Goal: Information Seeking & Learning: Learn about a topic

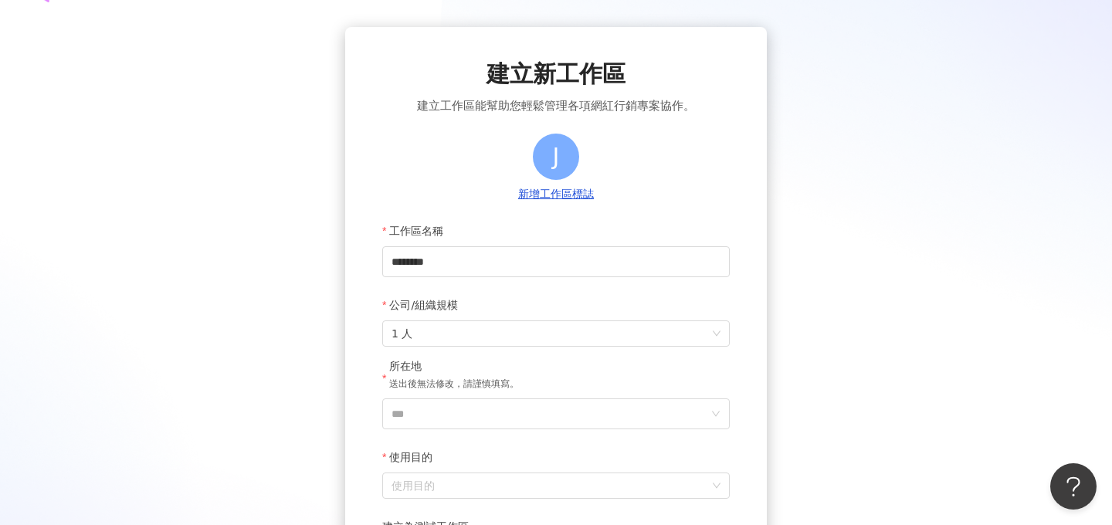
scroll to position [71, 0]
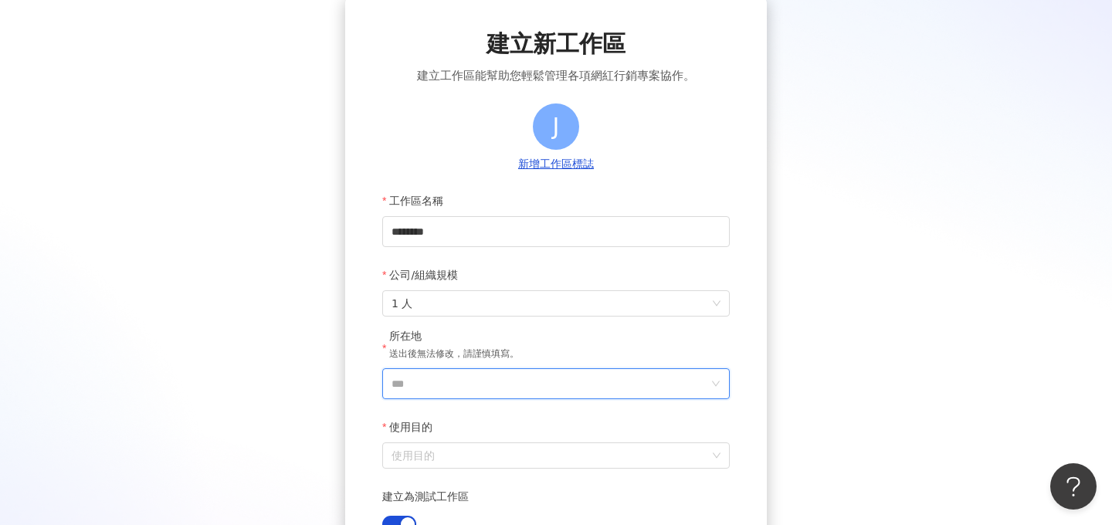
click at [435, 385] on input "***" at bounding box center [549, 383] width 317 height 29
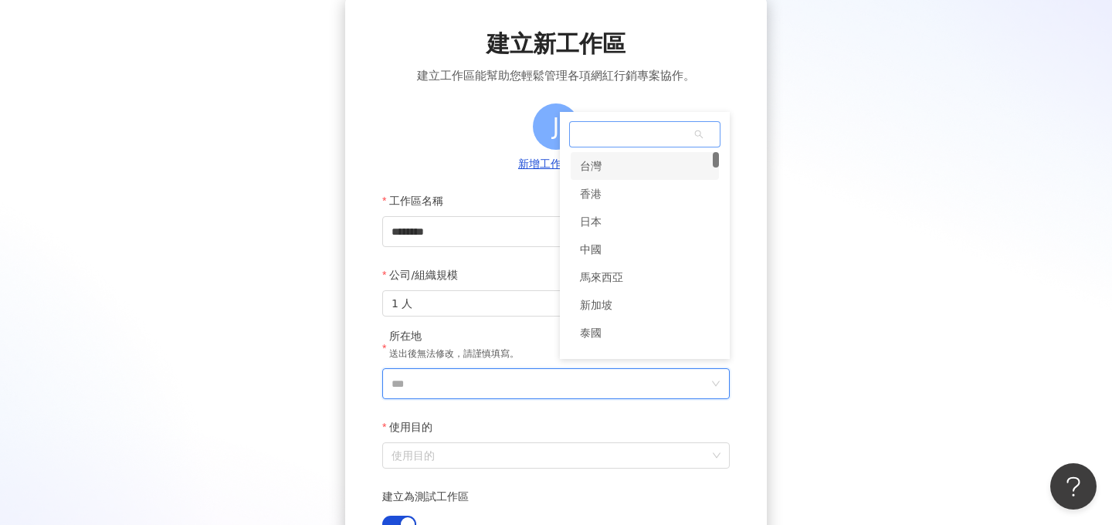
click at [617, 174] on div "台灣" at bounding box center [645, 166] width 148 height 28
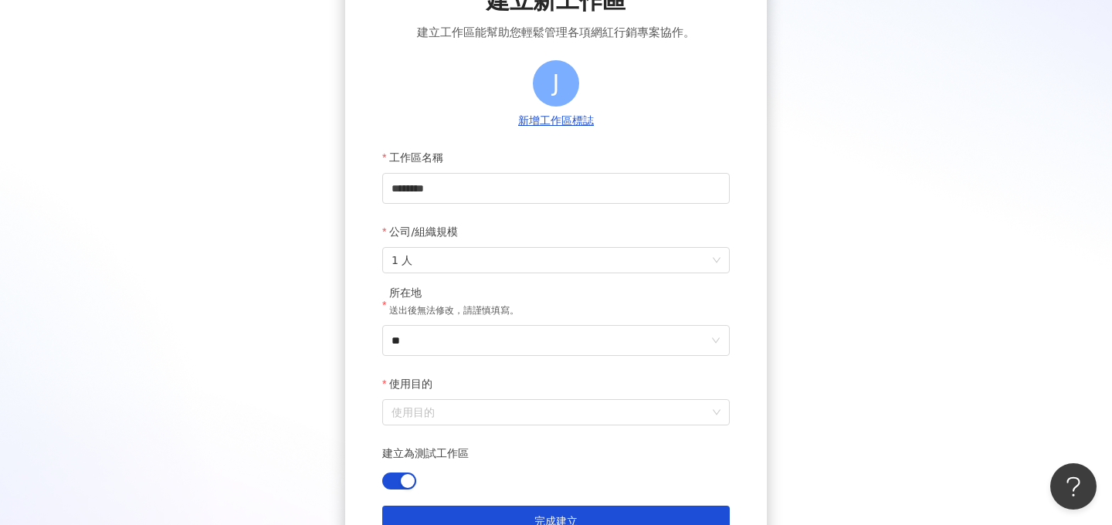
scroll to position [185, 0]
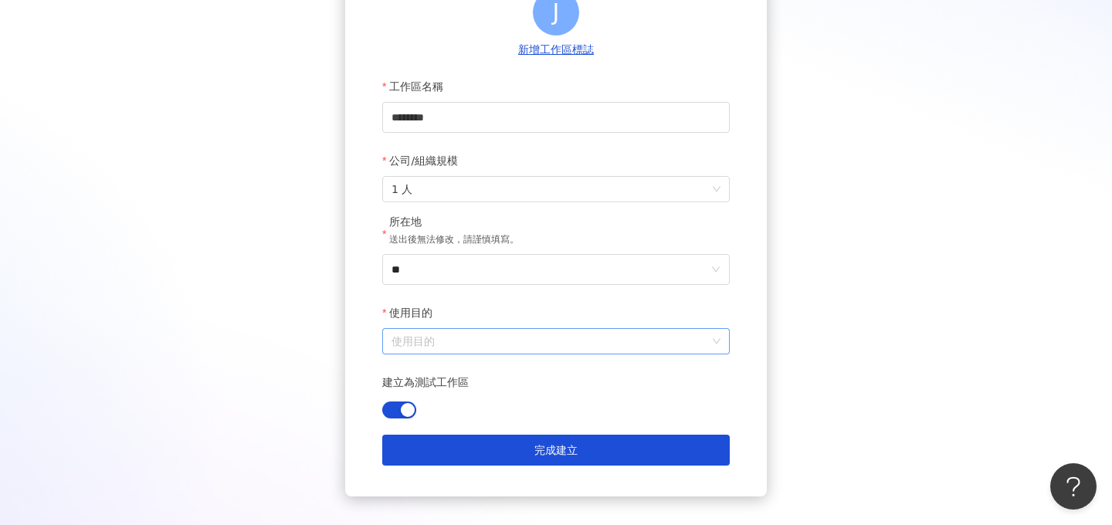
click at [472, 344] on input "使用目的" at bounding box center [555, 341] width 329 height 25
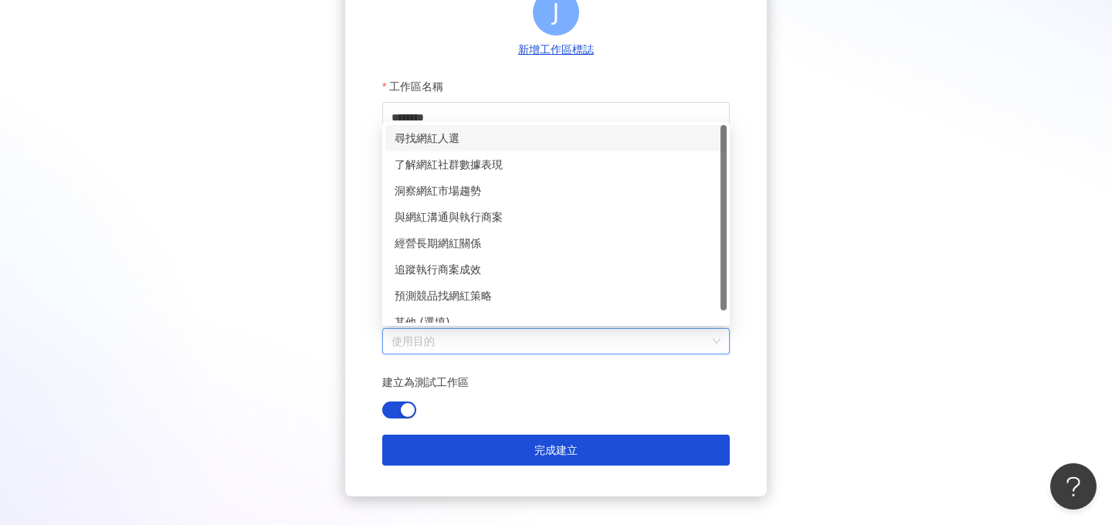
click at [486, 147] on div "尋找網紅人選" at bounding box center [555, 138] width 341 height 26
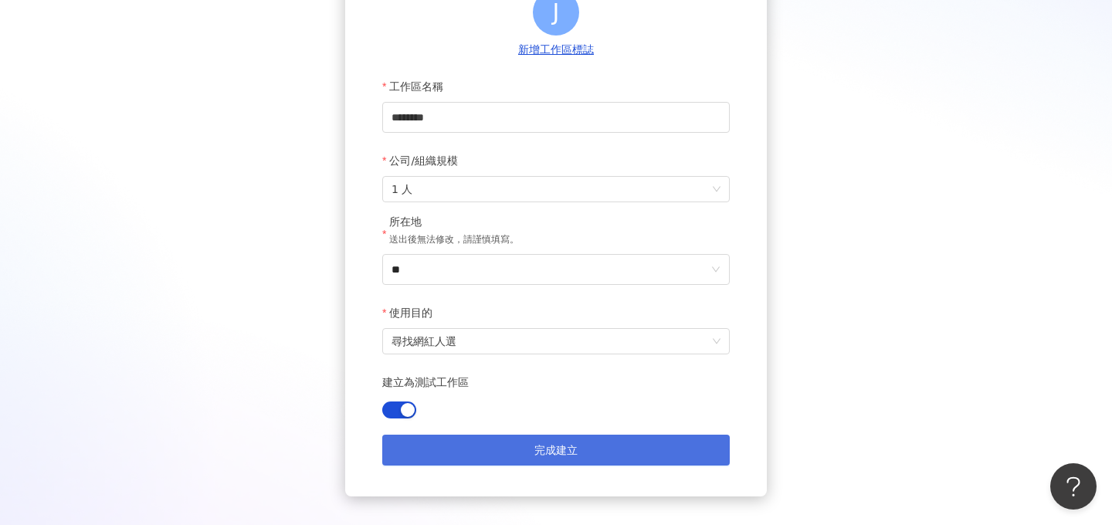
click at [538, 465] on button "完成建立" at bounding box center [555, 450] width 347 height 31
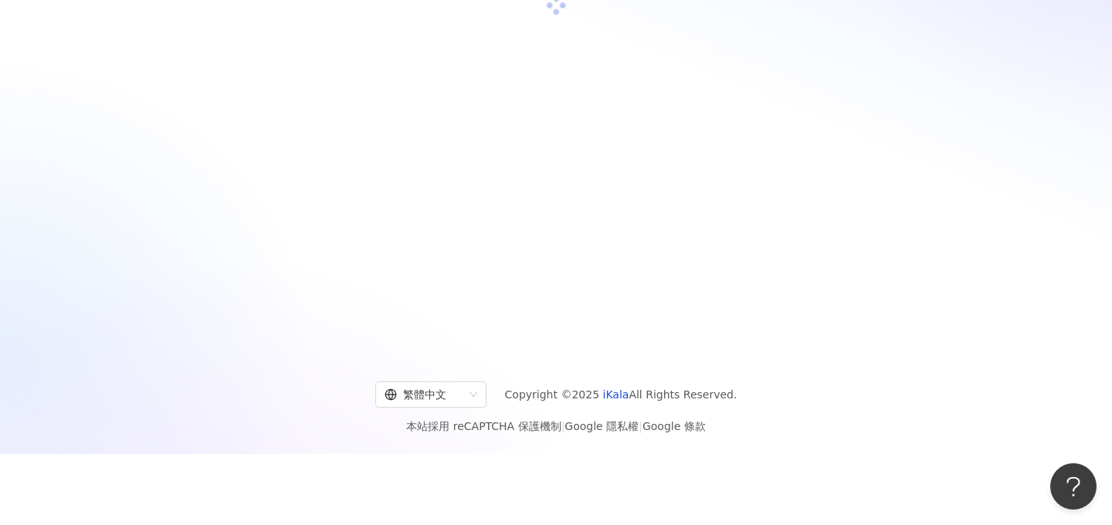
scroll to position [71, 0]
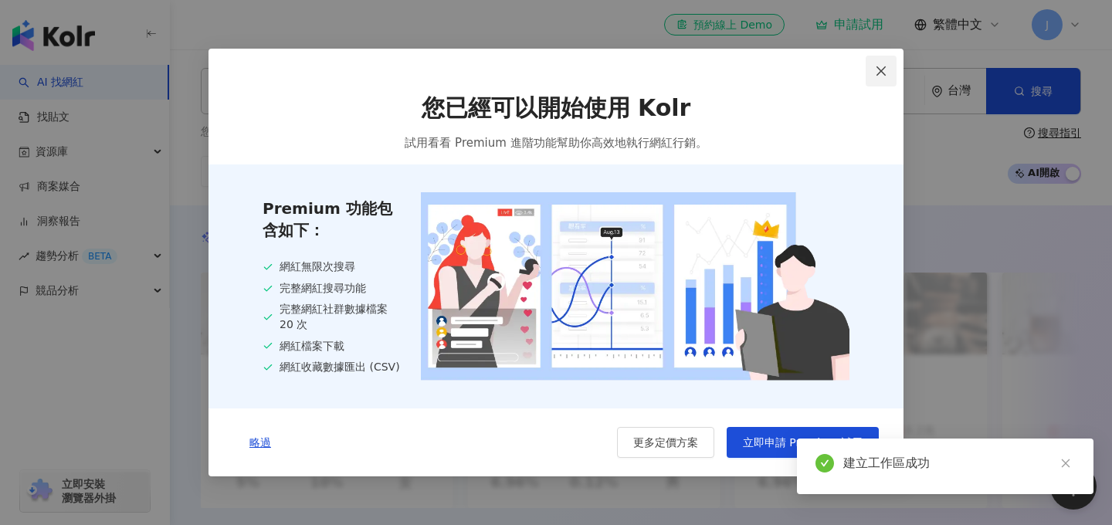
click at [875, 72] on icon "close" at bounding box center [881, 71] width 12 height 12
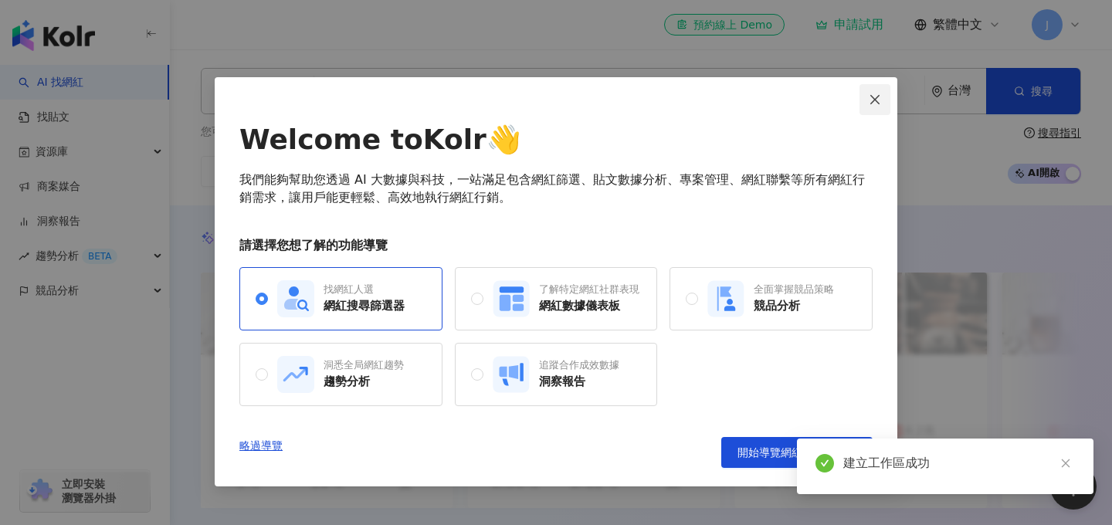
click at [876, 107] on button "Close" at bounding box center [874, 99] width 31 height 31
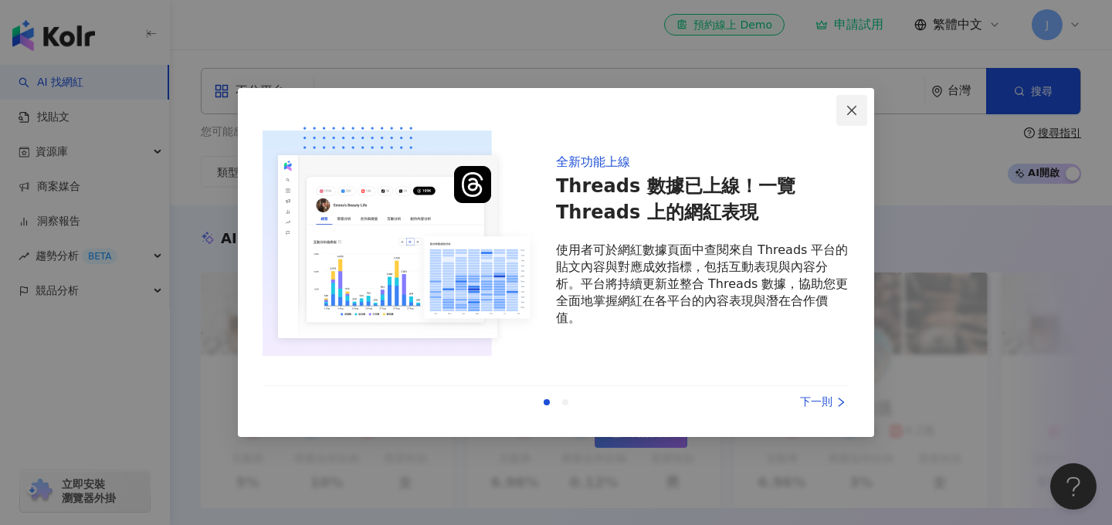
click at [853, 113] on icon "close" at bounding box center [851, 110] width 12 height 12
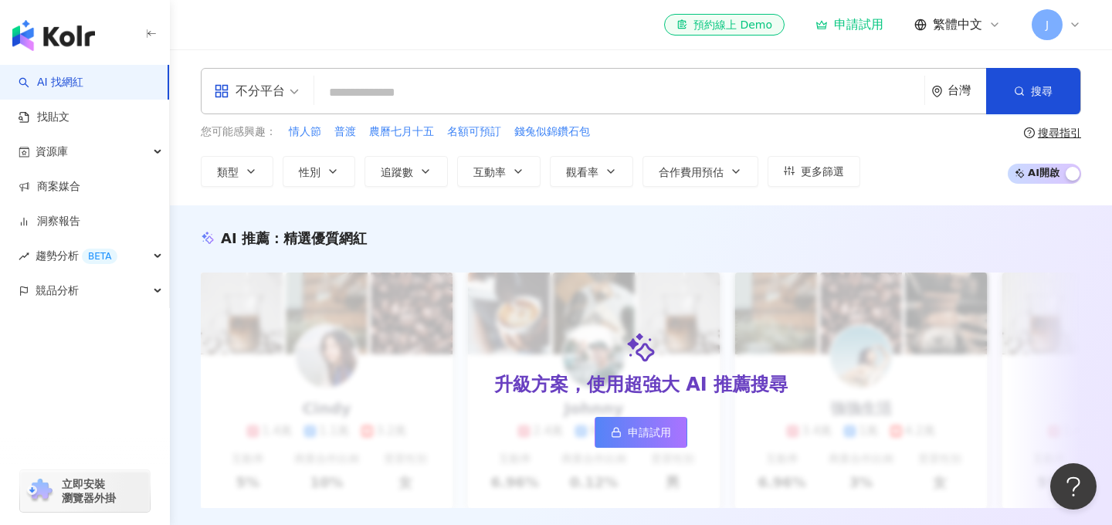
click at [861, 27] on div "申請試用" at bounding box center [849, 24] width 68 height 15
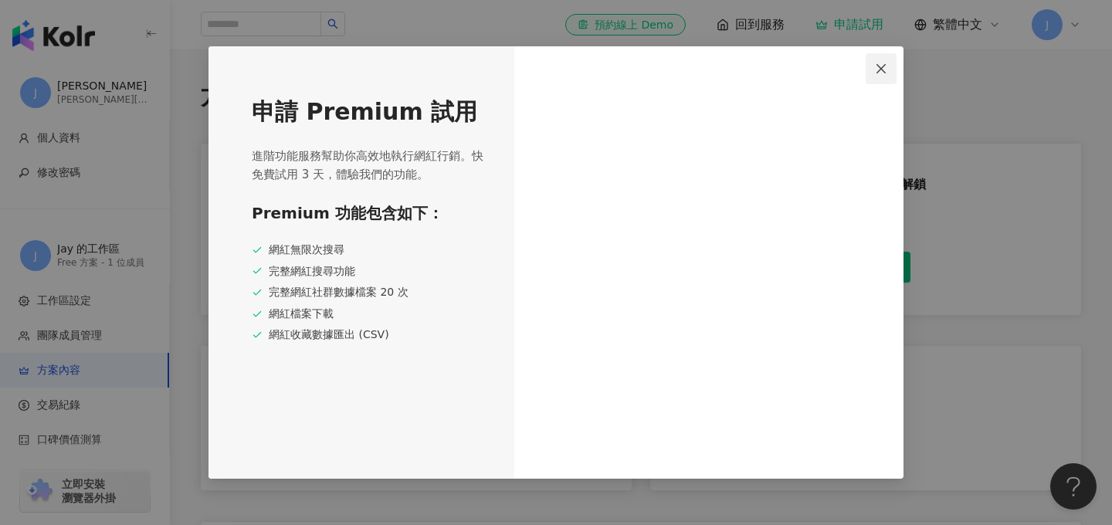
click at [876, 71] on icon "close" at bounding box center [881, 69] width 12 height 12
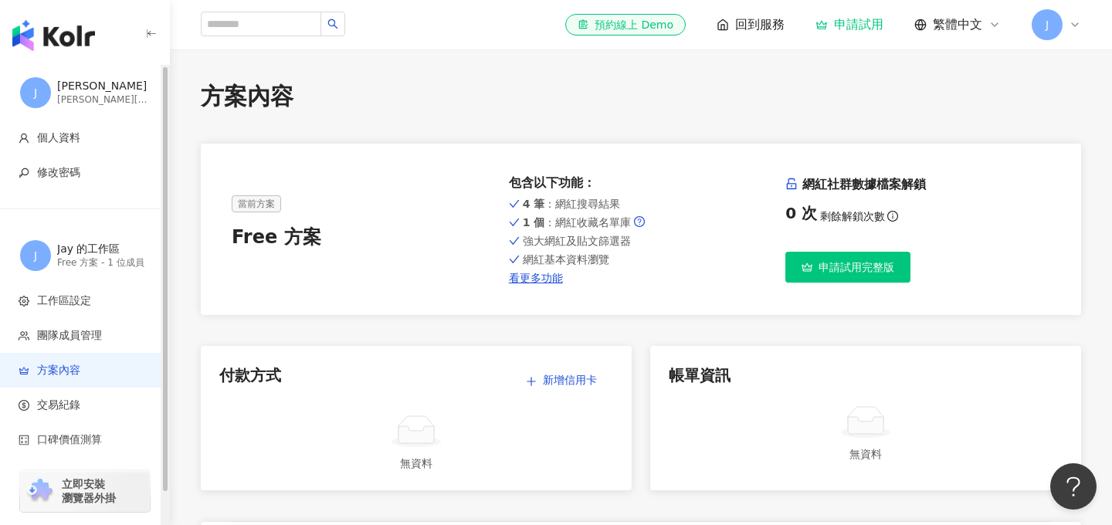
click at [58, 42] on img "button" at bounding box center [53, 35] width 83 height 31
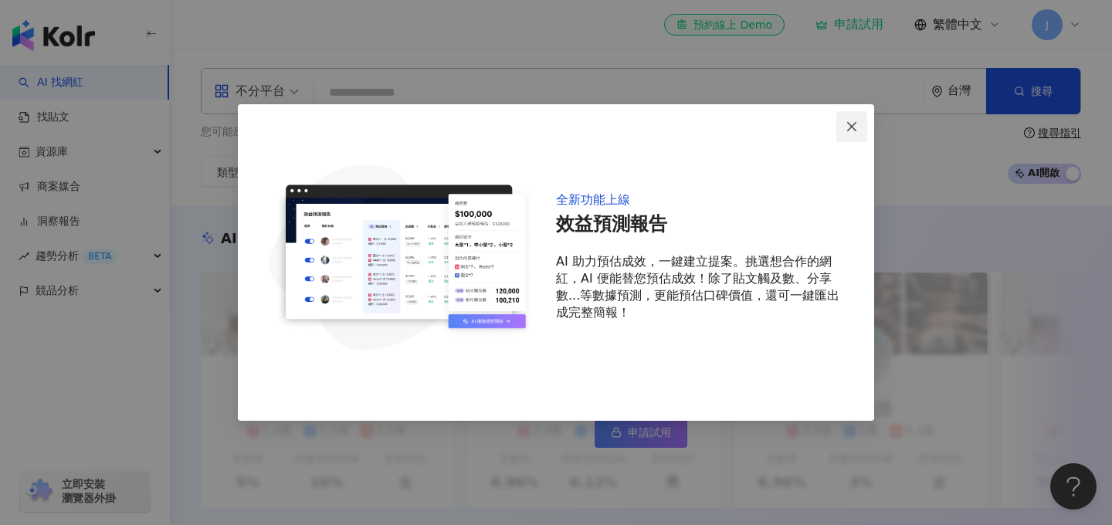
click at [844, 124] on span "Close" at bounding box center [851, 126] width 31 height 12
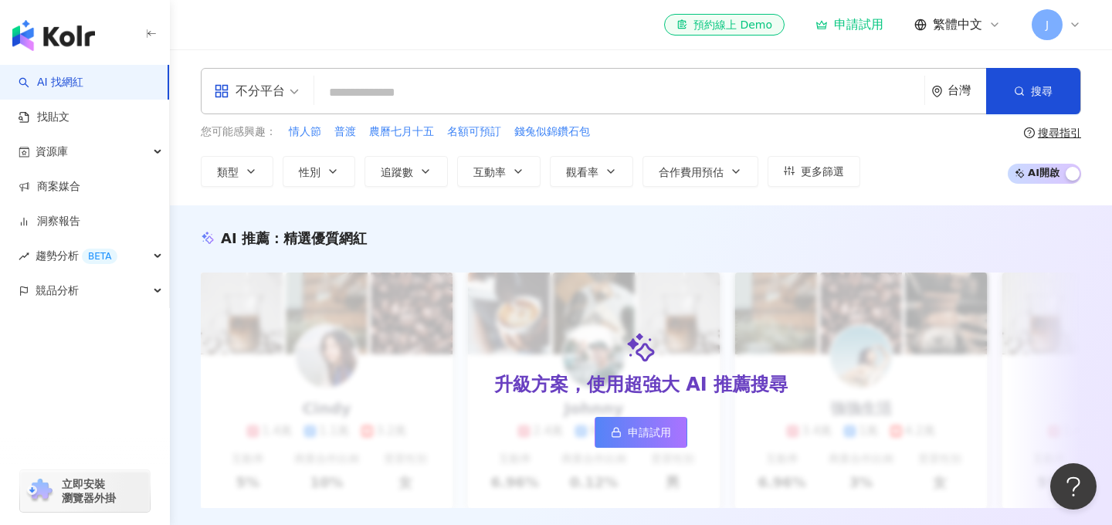
click at [947, 101] on div "台灣" at bounding box center [958, 91] width 55 height 45
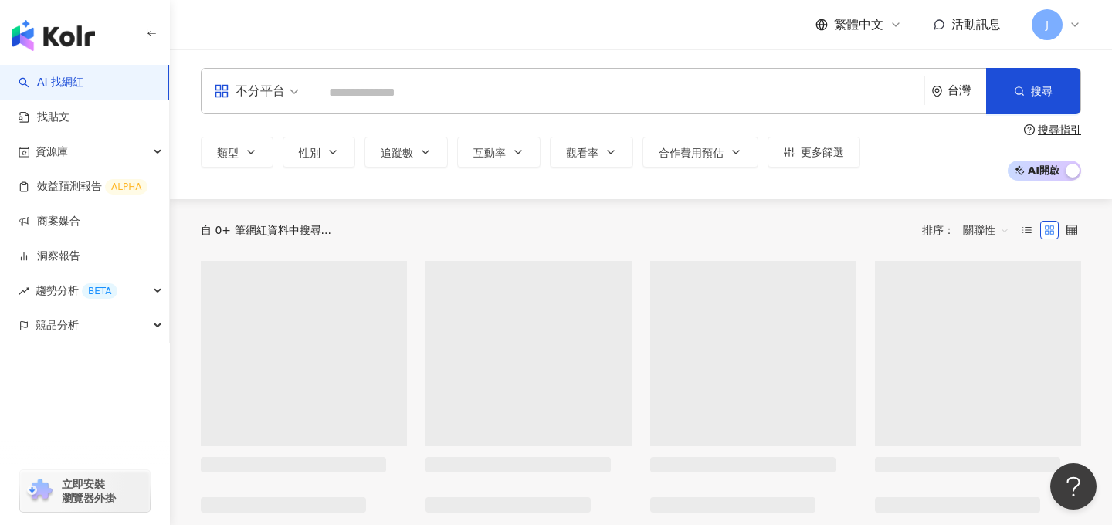
click at [951, 102] on div "台灣" at bounding box center [958, 91] width 55 height 45
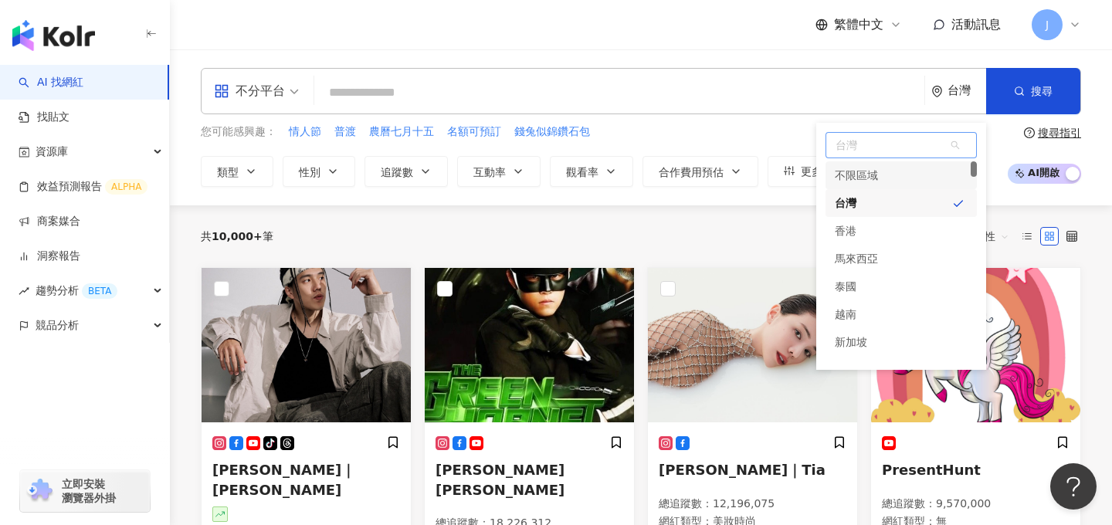
click at [867, 170] on div "不限區域" at bounding box center [856, 175] width 43 height 28
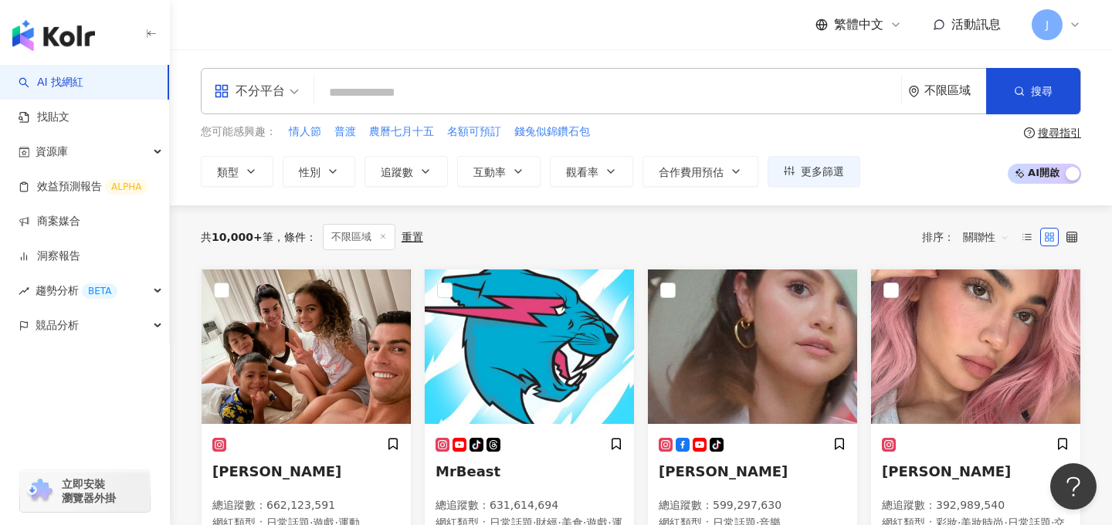
click at [508, 76] on div "不分平台 不限區域 搜尋" at bounding box center [641, 91] width 880 height 46
click at [479, 97] on input "search" at bounding box center [607, 92] width 574 height 29
paste input "**********"
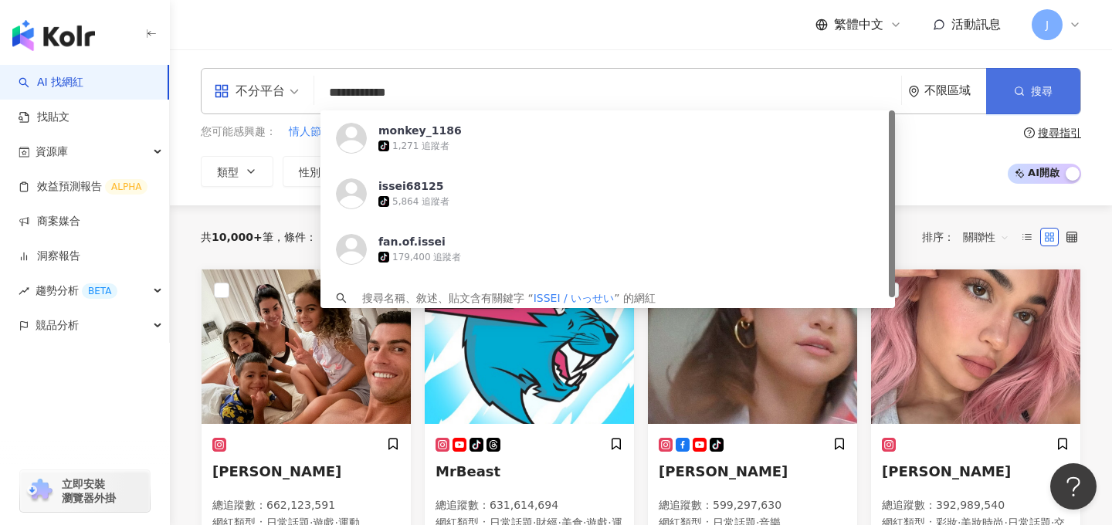
type input "**********"
click at [1043, 91] on span "搜尋" at bounding box center [1042, 91] width 22 height 12
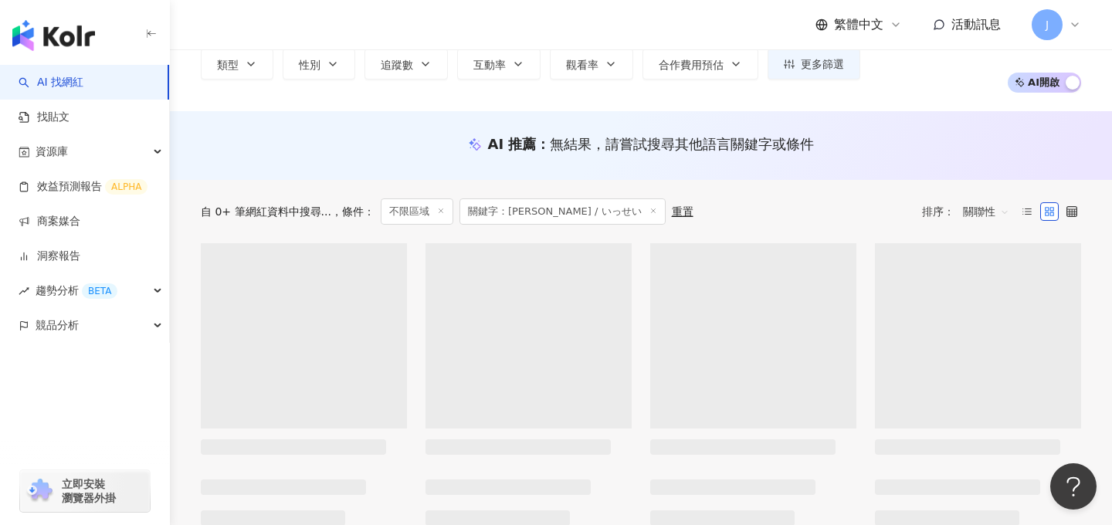
scroll to position [93, 0]
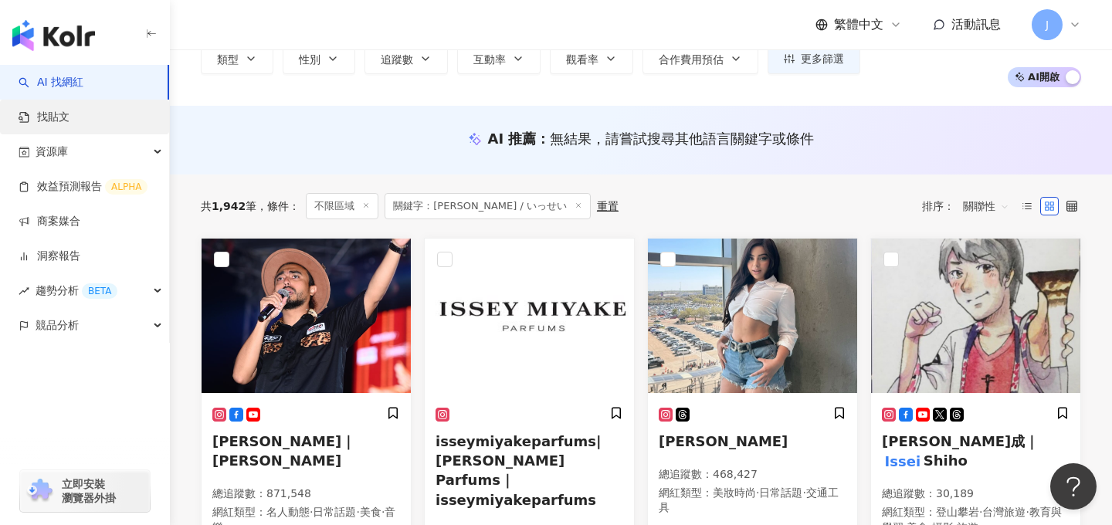
click at [62, 125] on link "找貼文" at bounding box center [44, 117] width 51 height 15
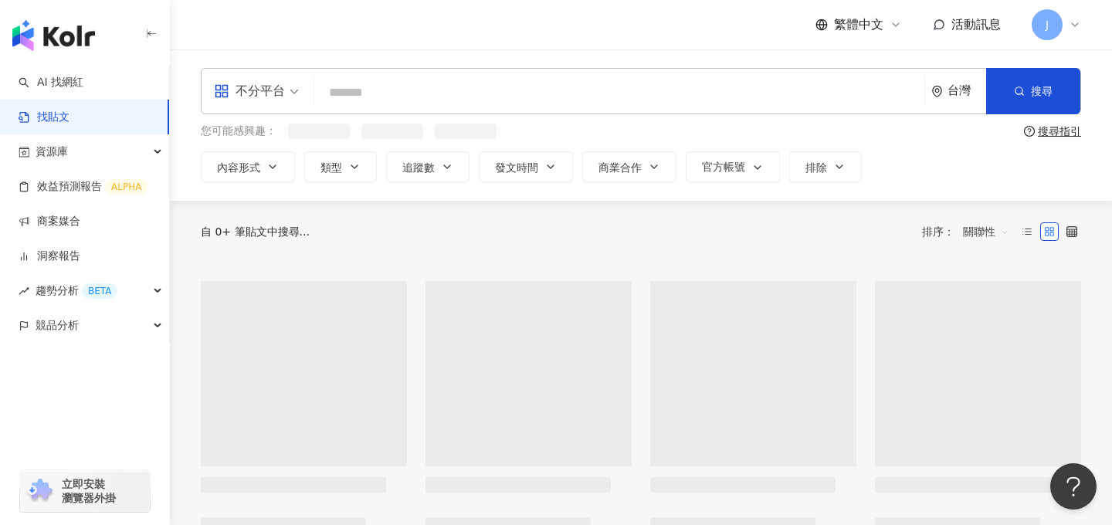
click at [388, 98] on input "search" at bounding box center [619, 92] width 598 height 33
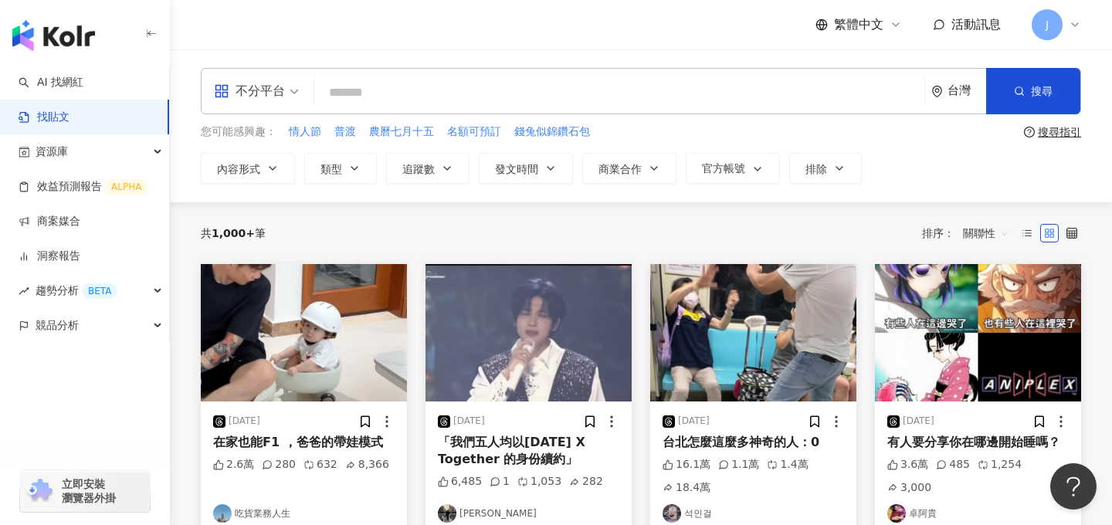
paste input "**********"
type input "**********"
click at [957, 85] on div "台灣" at bounding box center [966, 90] width 39 height 13
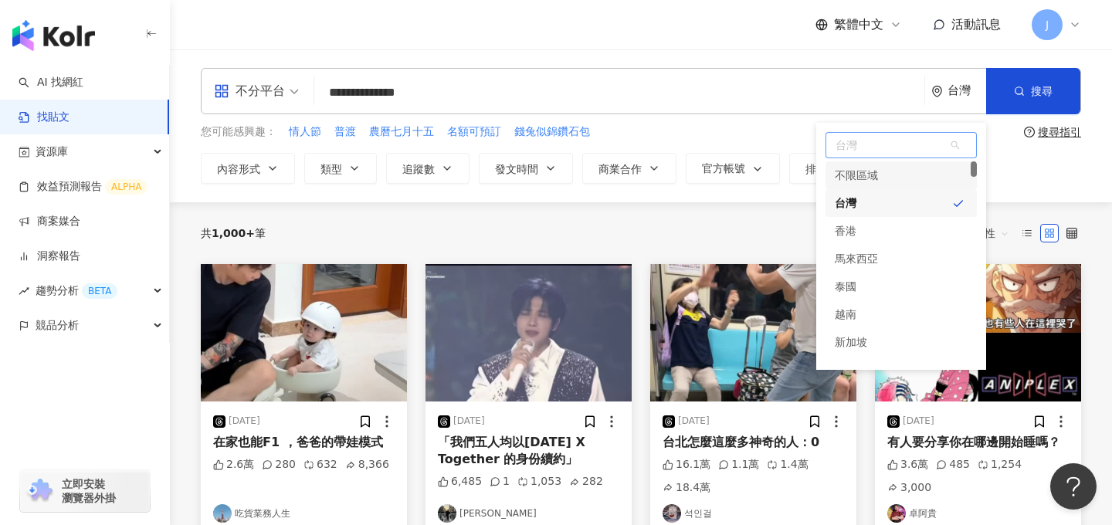
click at [895, 169] on div "不限區域" at bounding box center [900, 175] width 151 height 28
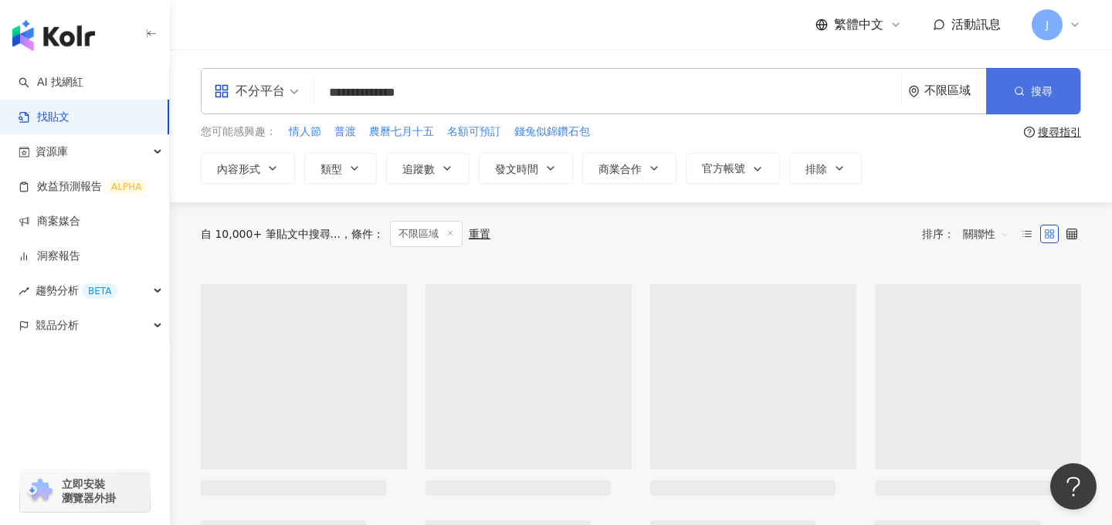
click at [1048, 74] on button "搜尋" at bounding box center [1033, 91] width 94 height 46
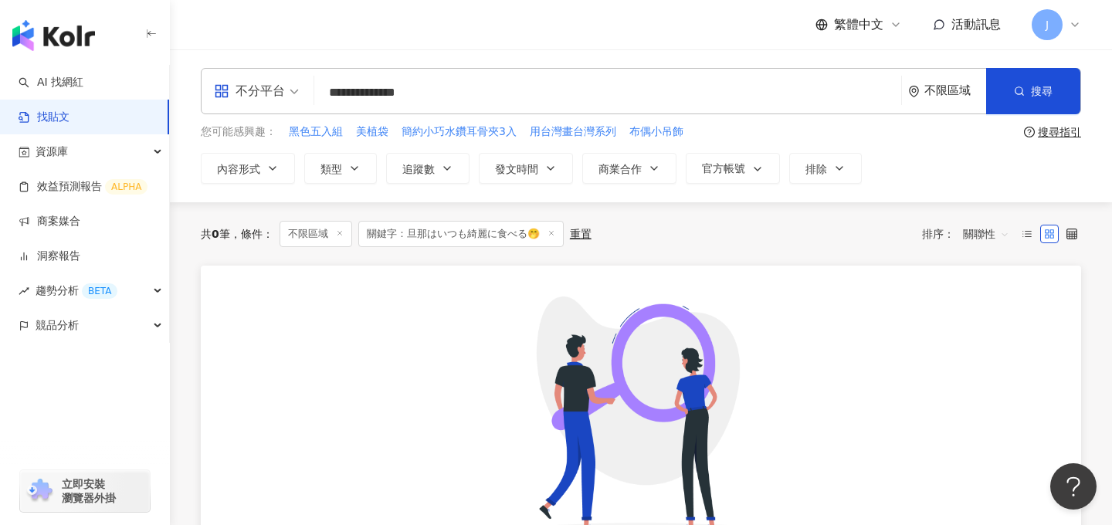
click at [53, 41] on img "button" at bounding box center [53, 35] width 83 height 31
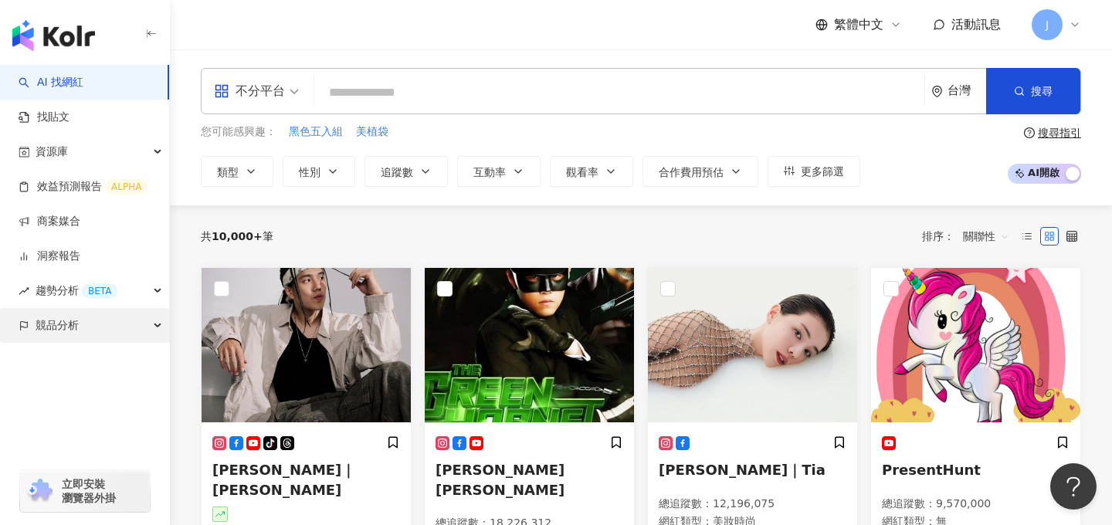
click at [65, 320] on span "競品分析" at bounding box center [57, 325] width 43 height 35
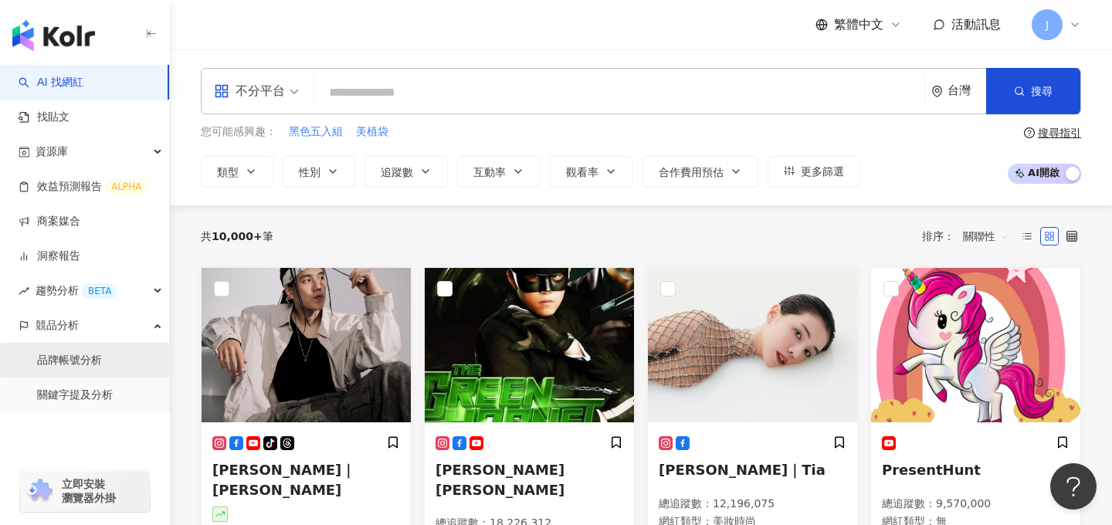
click at [64, 357] on link "品牌帳號分析" at bounding box center [69, 360] width 65 height 15
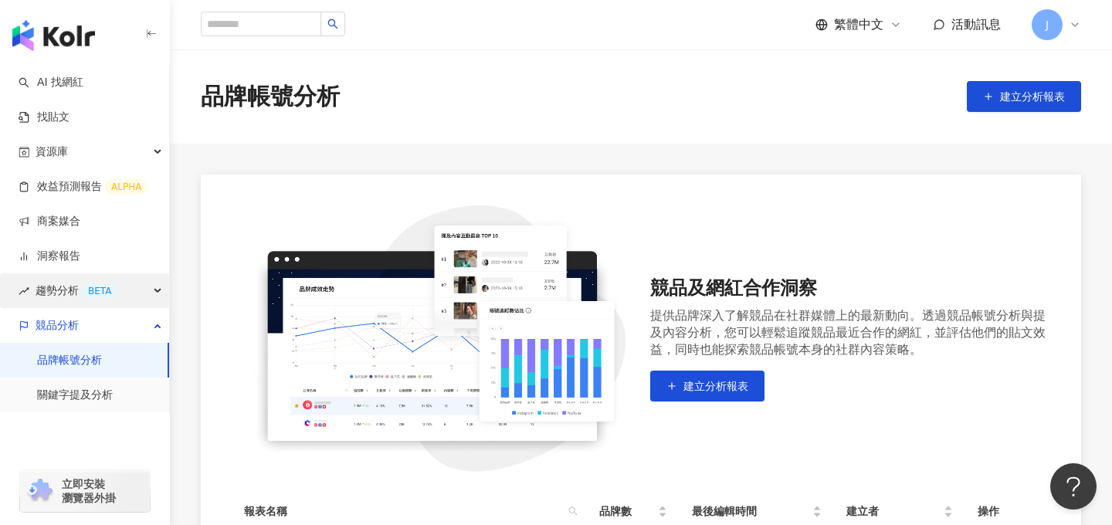
click at [75, 290] on span "趨勢分析 BETA" at bounding box center [77, 290] width 82 height 35
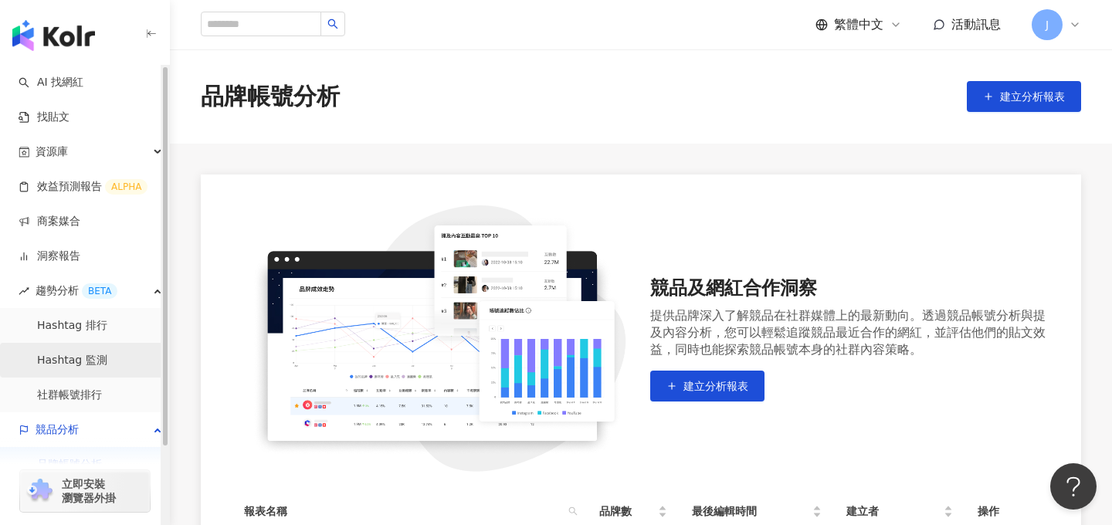
click at [91, 353] on link "Hashtag 監測" at bounding box center [72, 360] width 70 height 15
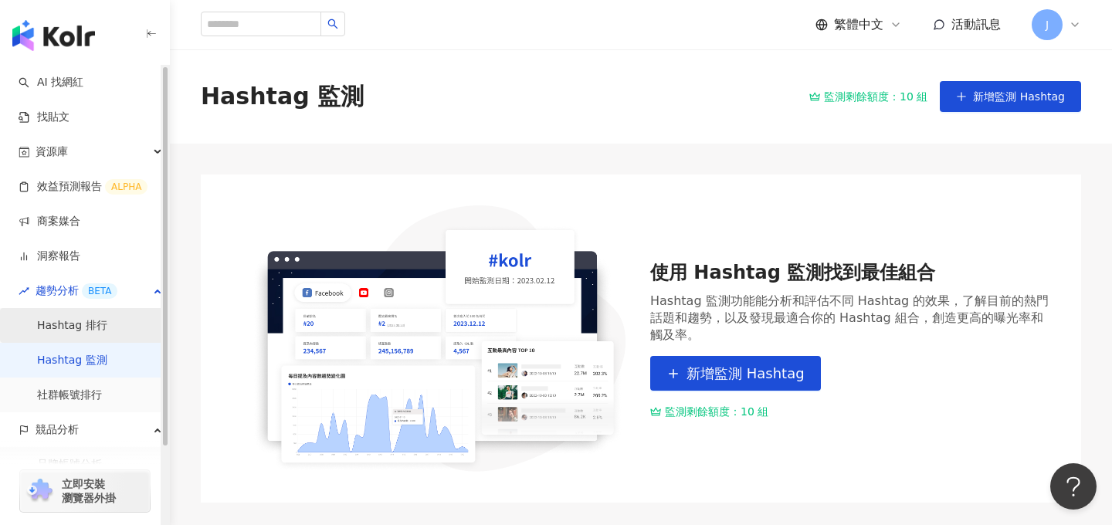
click at [66, 325] on link "Hashtag 排行" at bounding box center [72, 325] width 70 height 15
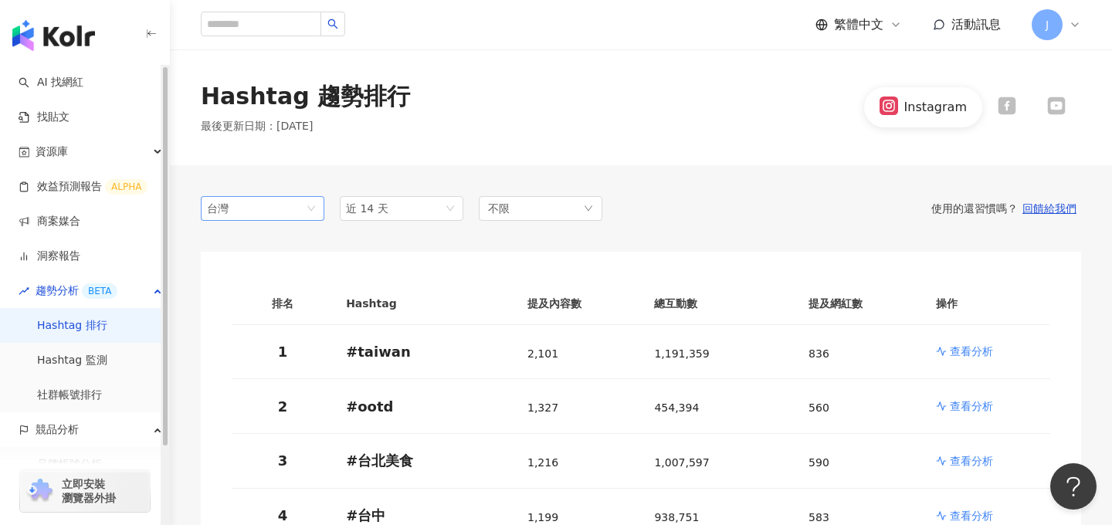
click at [280, 202] on span "台灣" at bounding box center [262, 208] width 111 height 23
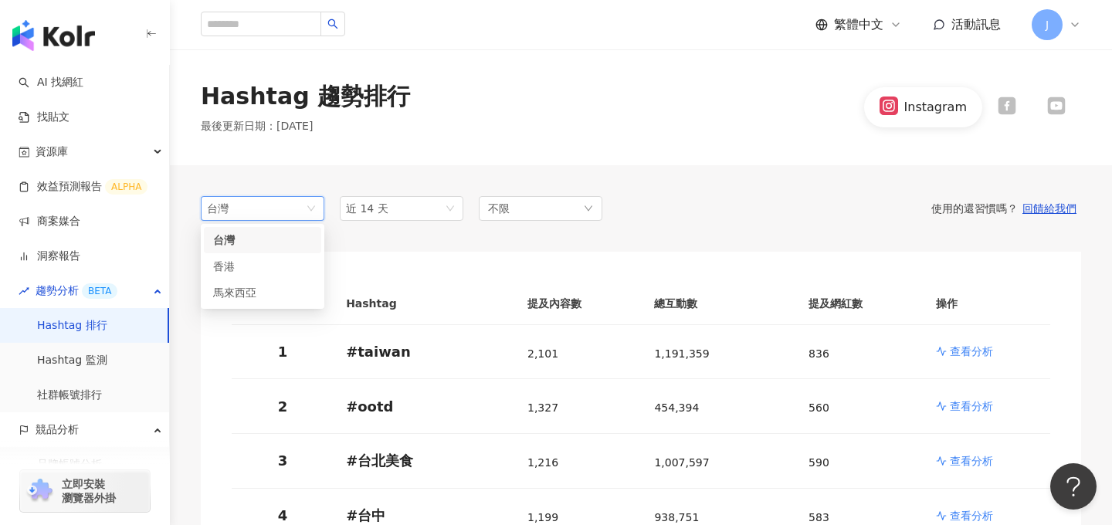
click at [544, 109] on div "Hashtag 趨勢排行 最後更新日期 ： 2025/8/26 Instagram" at bounding box center [641, 107] width 942 height 54
click at [1049, 36] on span "J" at bounding box center [1047, 24] width 31 height 31
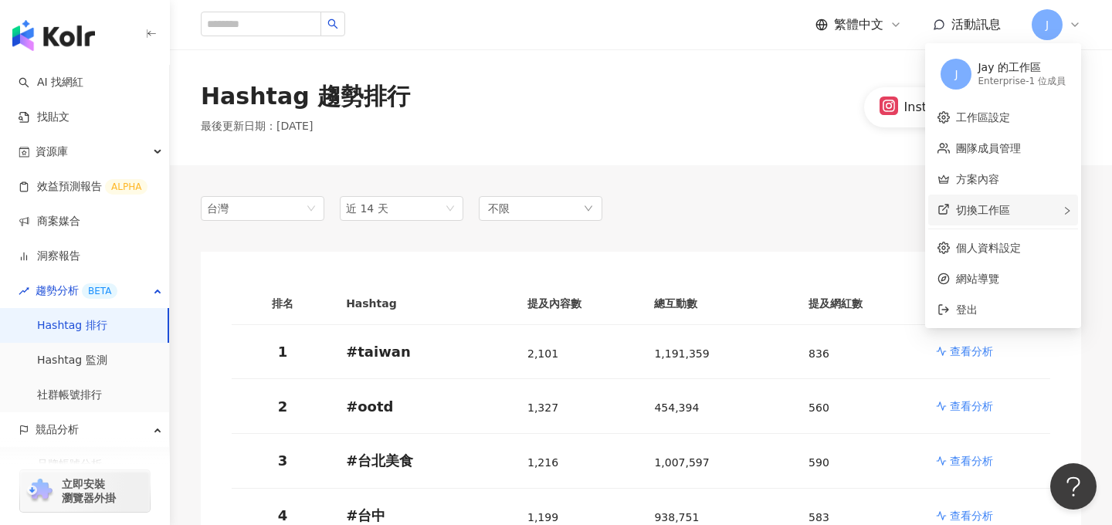
click at [977, 200] on div "切換工作區" at bounding box center [1003, 210] width 150 height 31
click at [876, 211] on span "建立新工作區" at bounding box center [877, 211] width 65 height 17
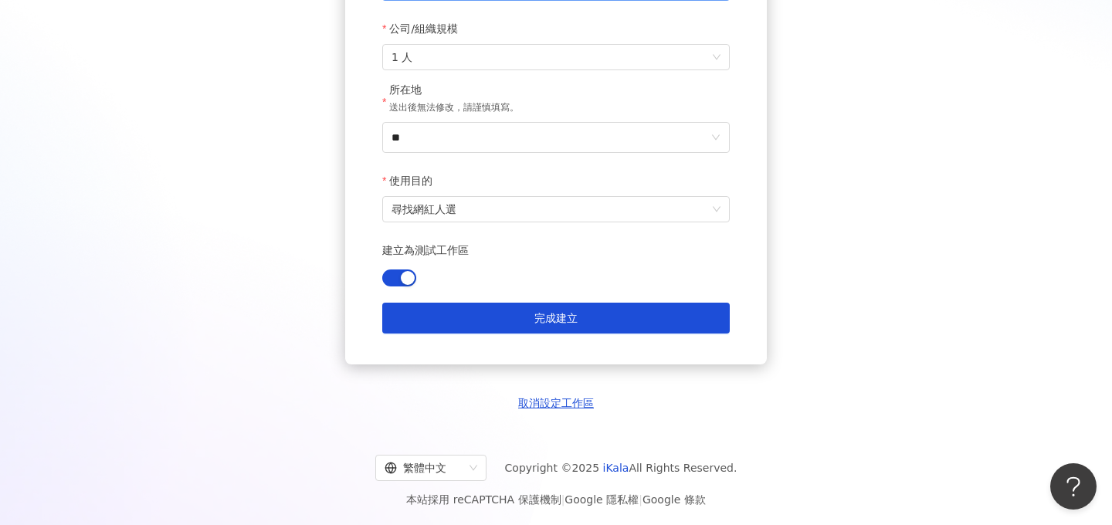
scroll to position [321, 0]
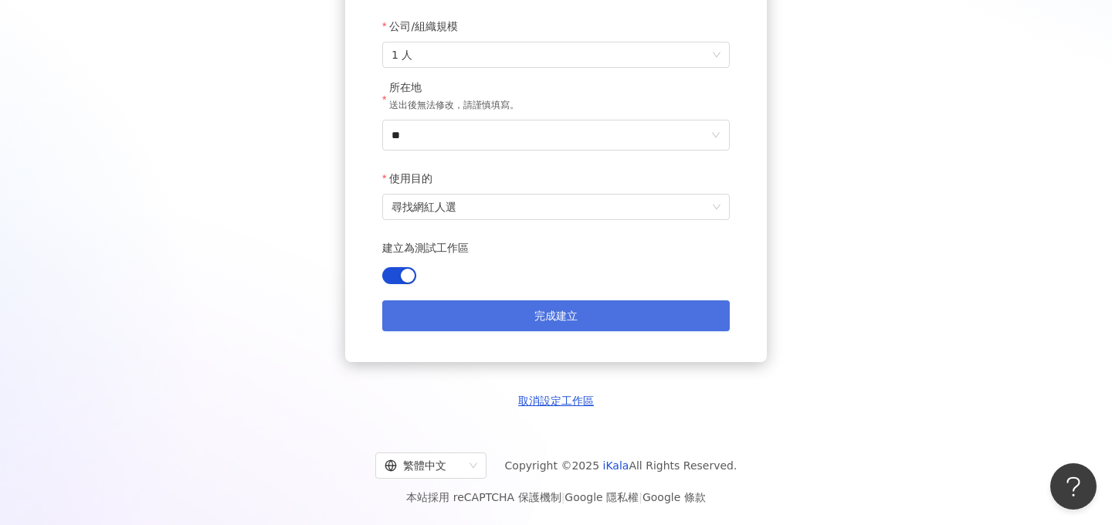
click at [586, 320] on button "完成建立" at bounding box center [555, 315] width 347 height 31
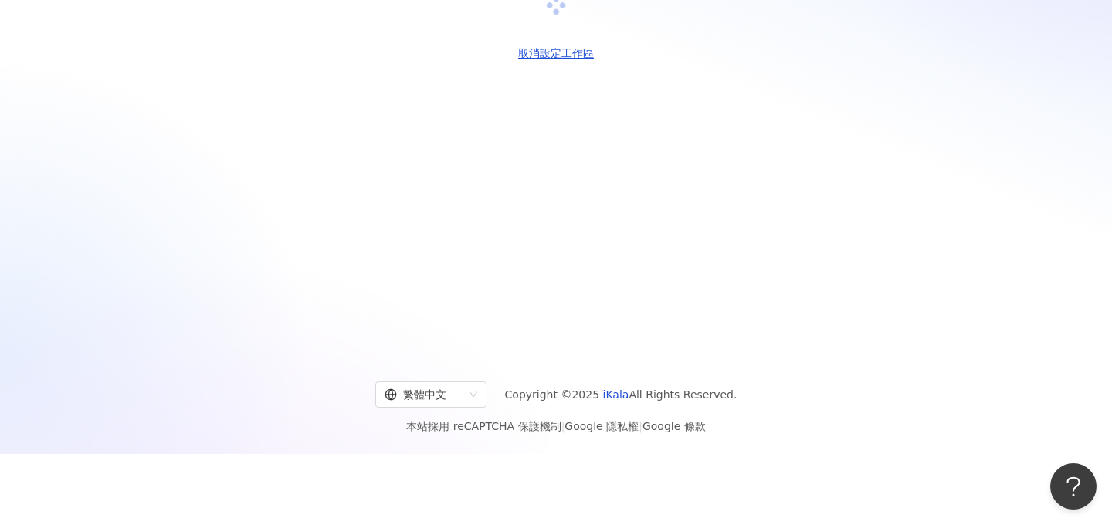
scroll to position [0, 0]
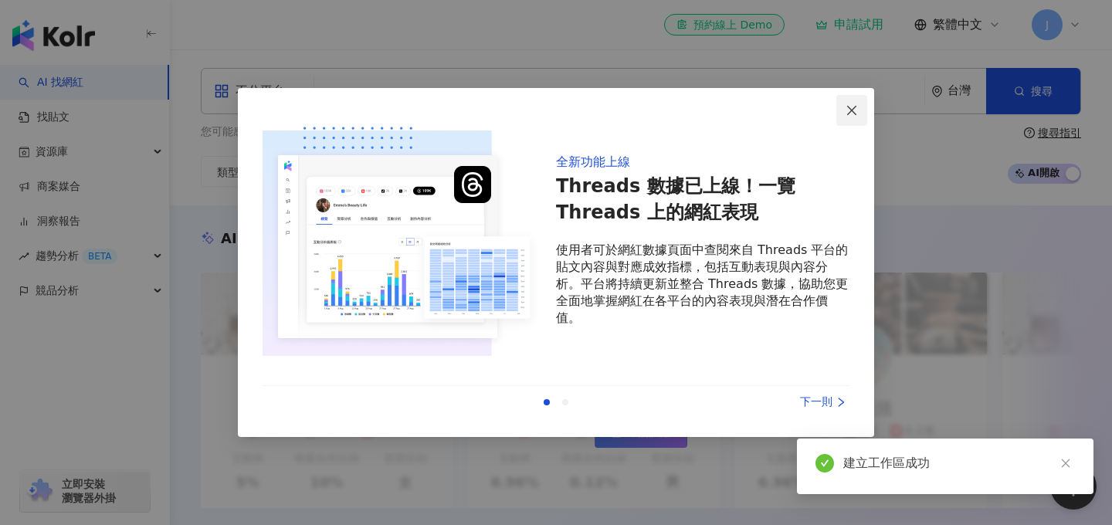
click at [848, 115] on icon "close" at bounding box center [851, 110] width 12 height 12
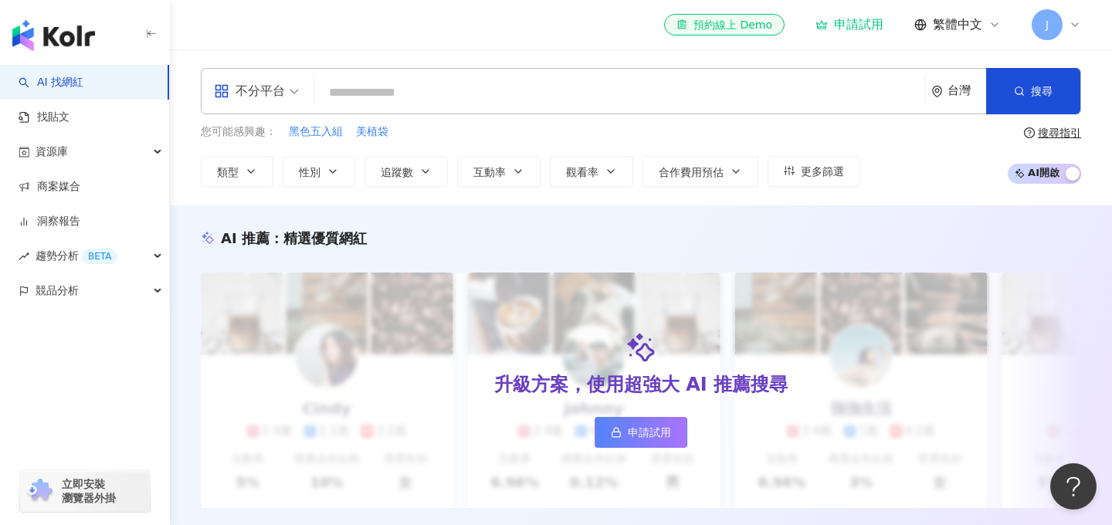
click at [860, 29] on div "申請試用" at bounding box center [849, 24] width 68 height 15
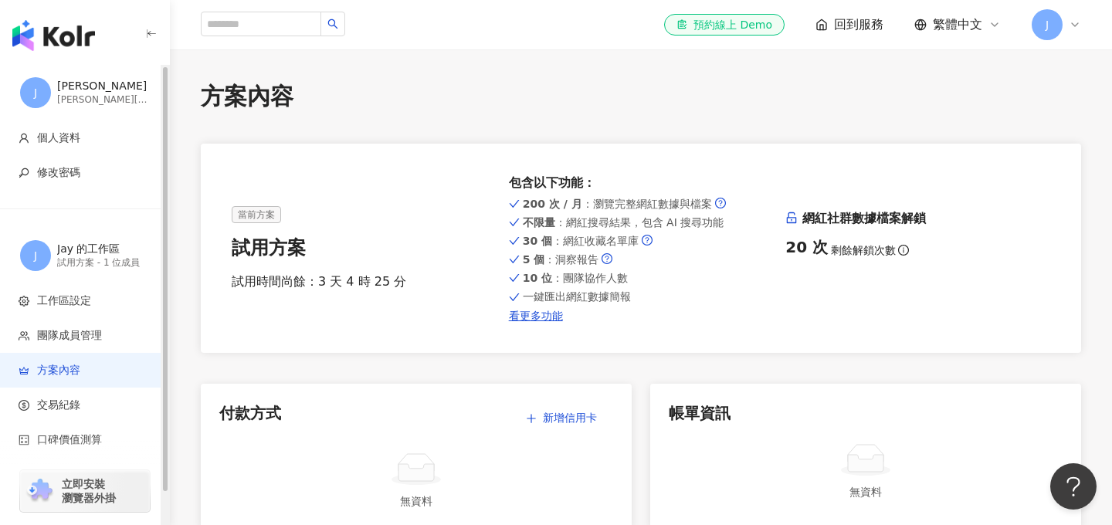
click at [59, 32] on img "button" at bounding box center [53, 35] width 83 height 31
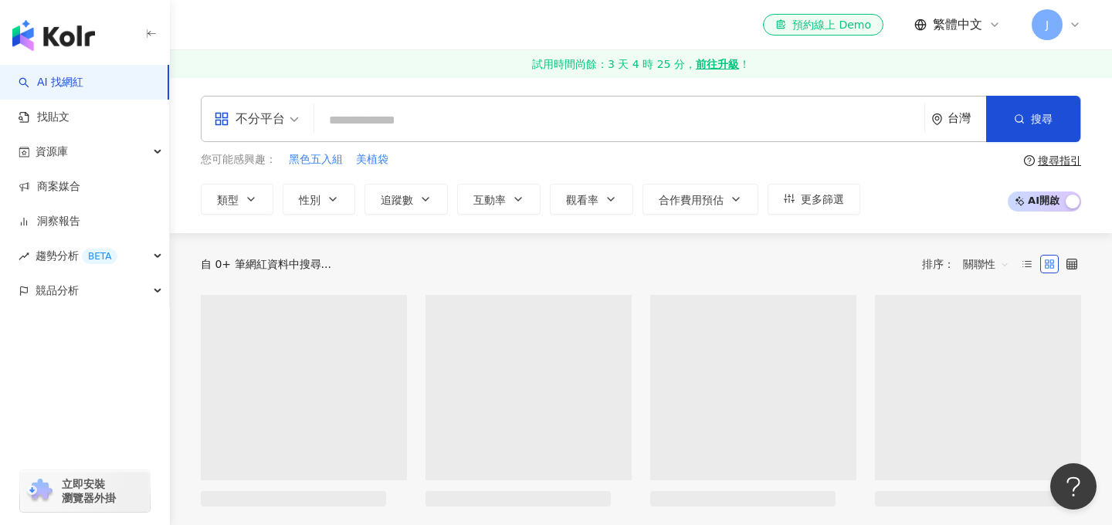
click at [500, 130] on input "search" at bounding box center [619, 120] width 598 height 29
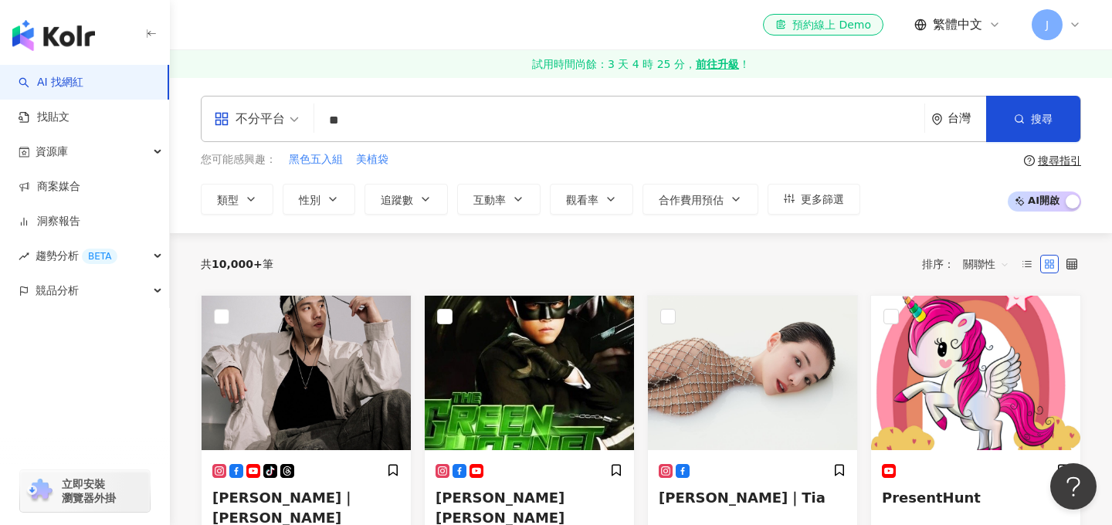
type input "*"
type input "***"
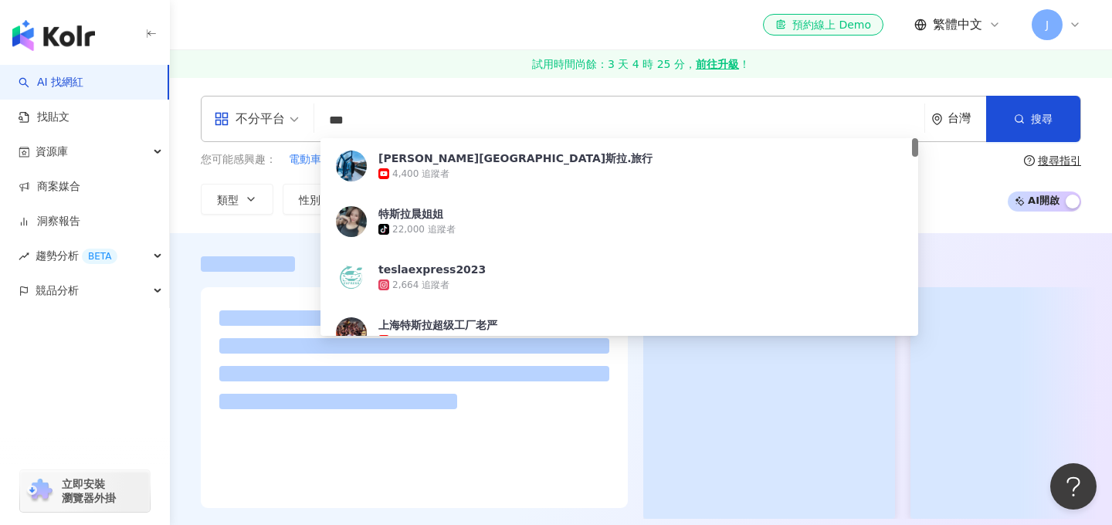
click at [935, 168] on div "您可能感興趣： 電動車 tesla nacs 汎德永業 特斯拉執行長 類型 性別 追蹤數 互動率 觀看率 合作費用預估 更多篩選 搜尋指引 AI 開啟 AI …" at bounding box center [641, 182] width 880 height 63
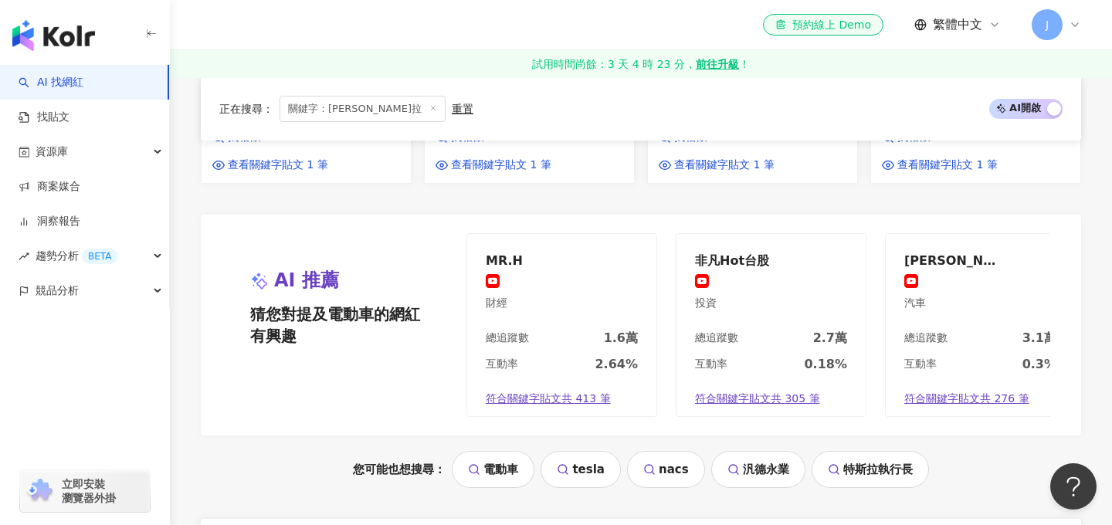
scroll to position [1615, 0]
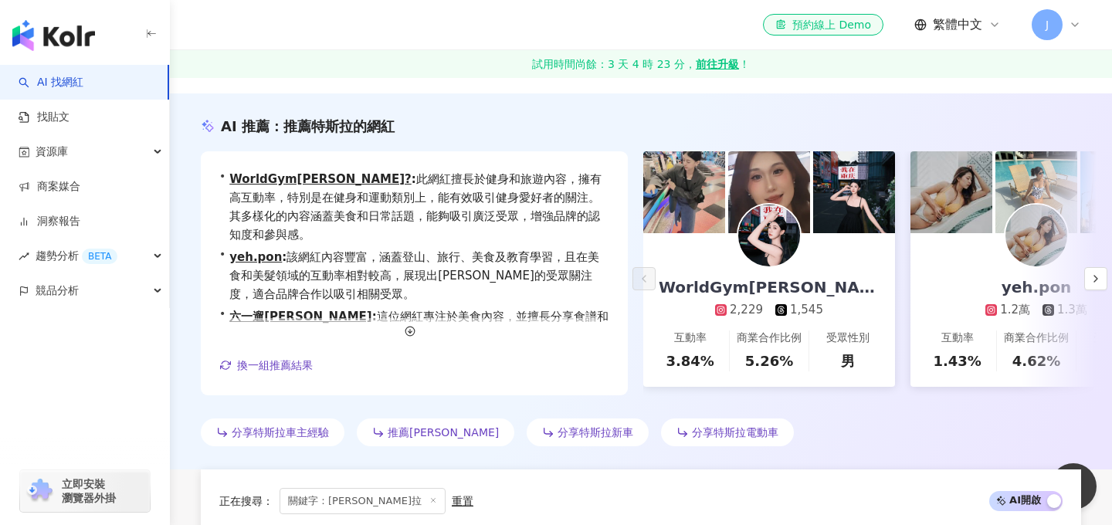
scroll to position [0, 0]
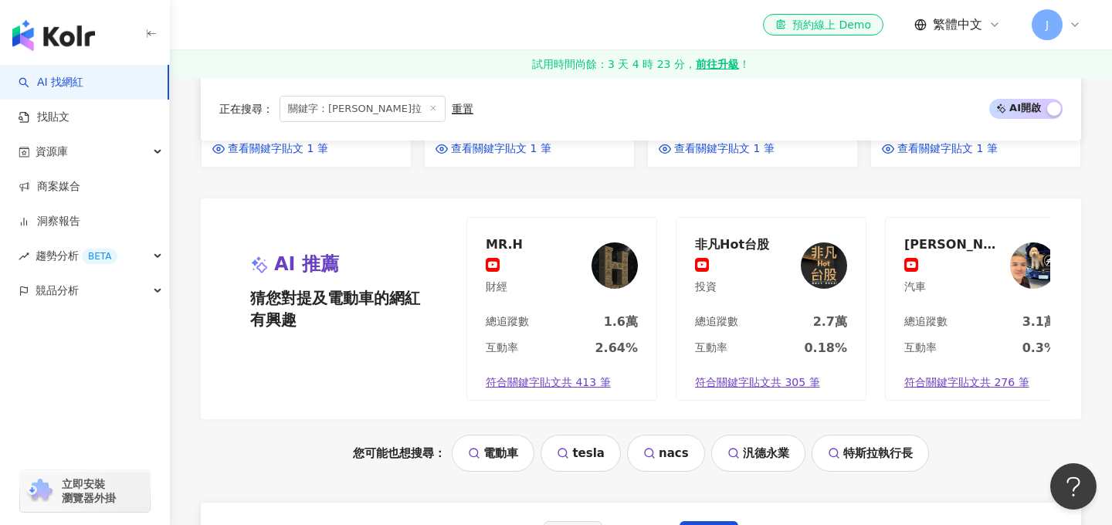
scroll to position [1673, 0]
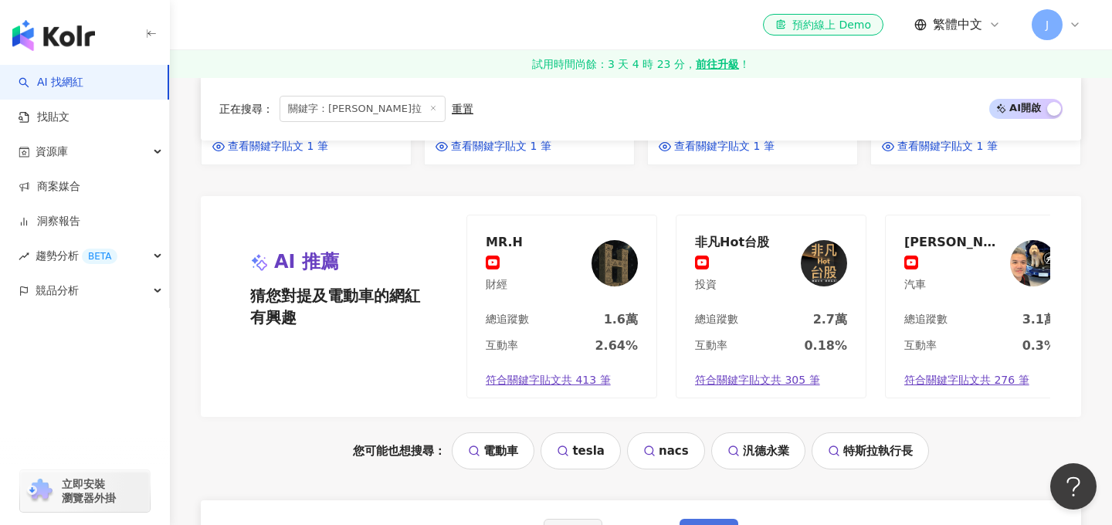
click at [710, 524] on span "下一頁" at bounding box center [709, 534] width 32 height 12
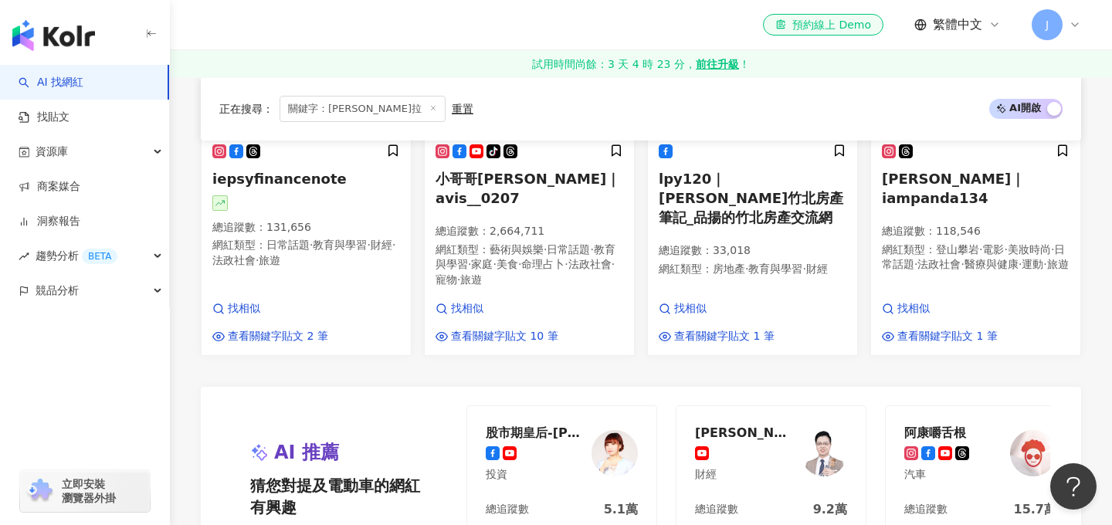
scroll to position [1658, 0]
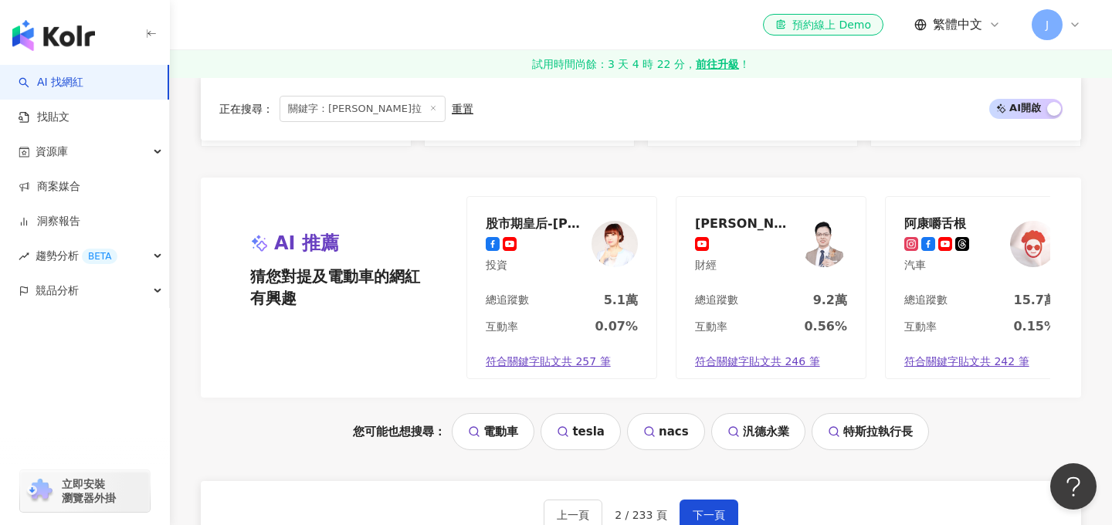
click at [1039, 27] on span "J" at bounding box center [1047, 24] width 31 height 31
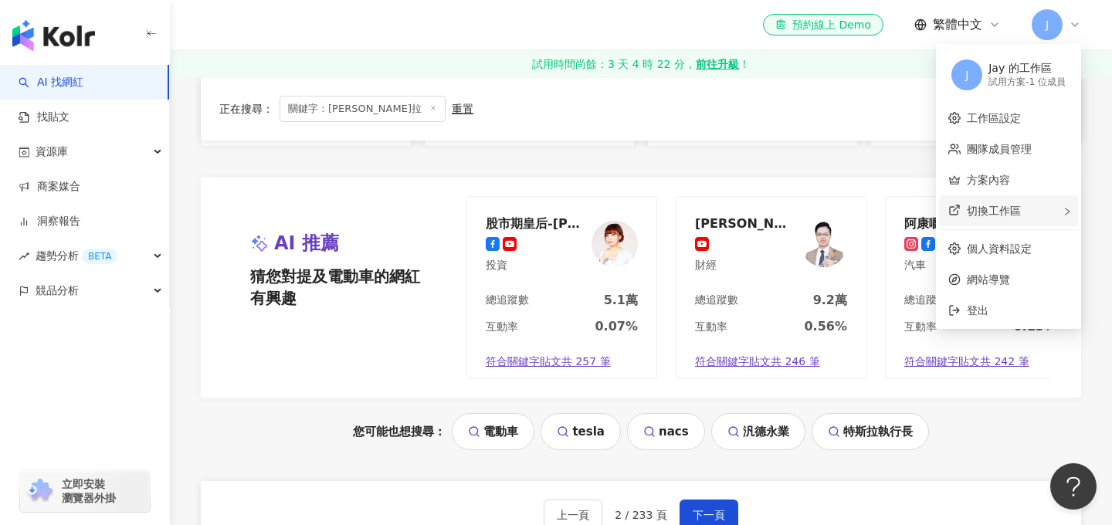
click at [1001, 208] on span "切換工作區" at bounding box center [994, 211] width 54 height 12
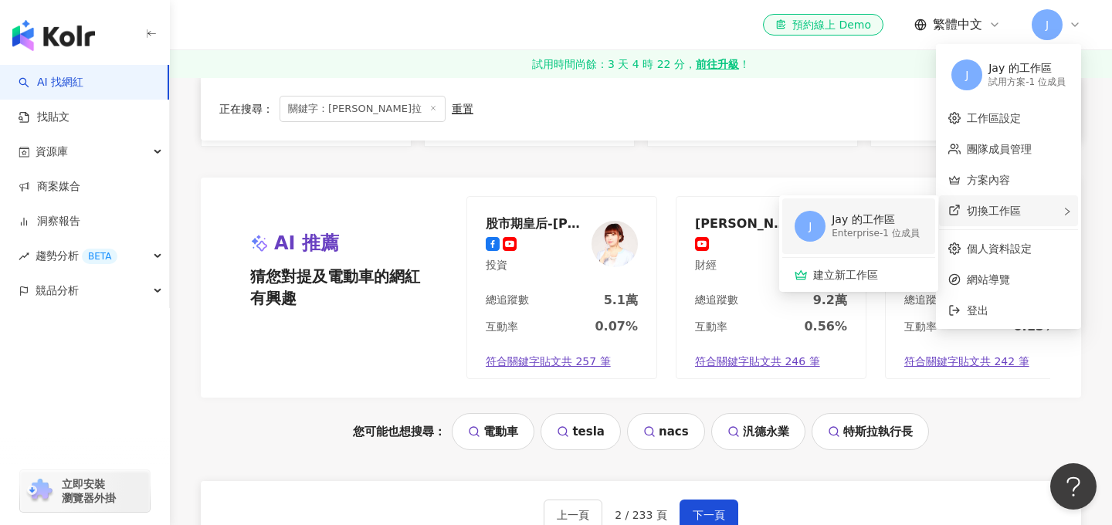
click at [861, 225] on div "Jay 的工作區" at bounding box center [876, 219] width 88 height 15
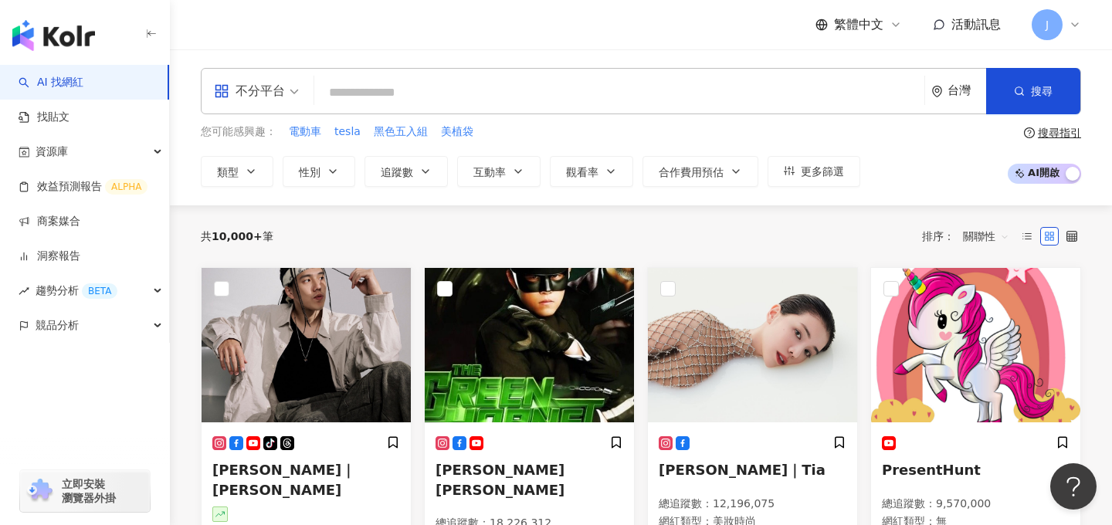
click at [424, 100] on input "search" at bounding box center [619, 92] width 598 height 29
click at [366, 97] on input "search" at bounding box center [619, 92] width 598 height 29
type input "*"
type input "***"
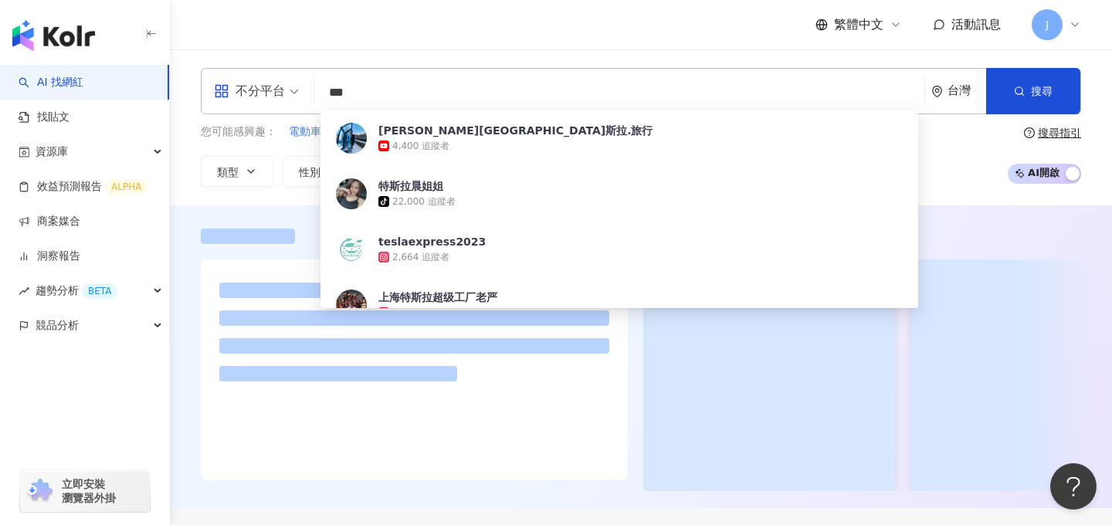
click at [944, 168] on div "您可能感興趣： 電動車 tesla nacs 汎德永業 特斯拉執行長 類型 性別 追蹤數 互動率 觀看率 合作費用預估 更多篩選 搜尋指引 AI 開啟 AI …" at bounding box center [641, 155] width 880 height 63
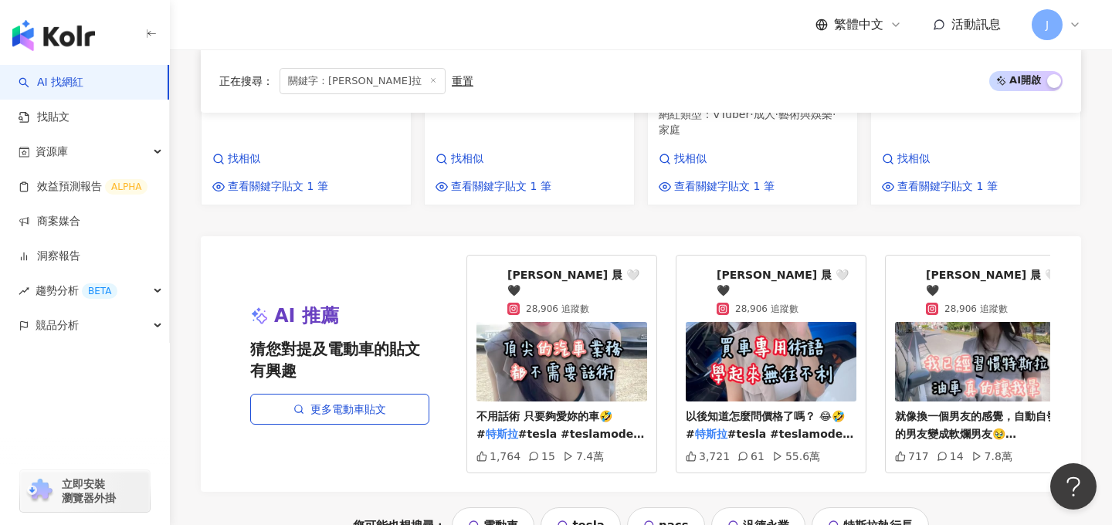
scroll to position [1679, 0]
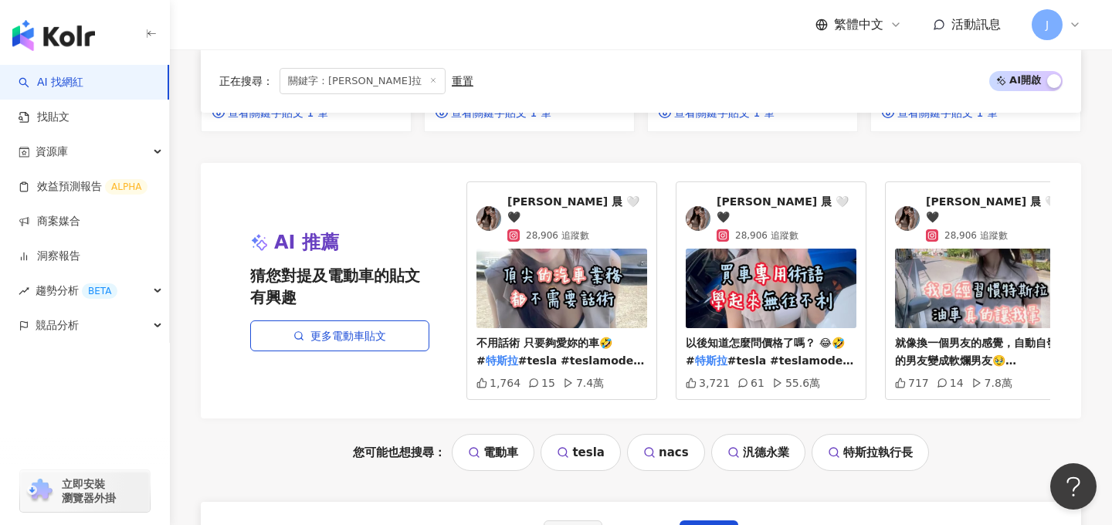
click at [586, 250] on img at bounding box center [561, 289] width 171 height 80
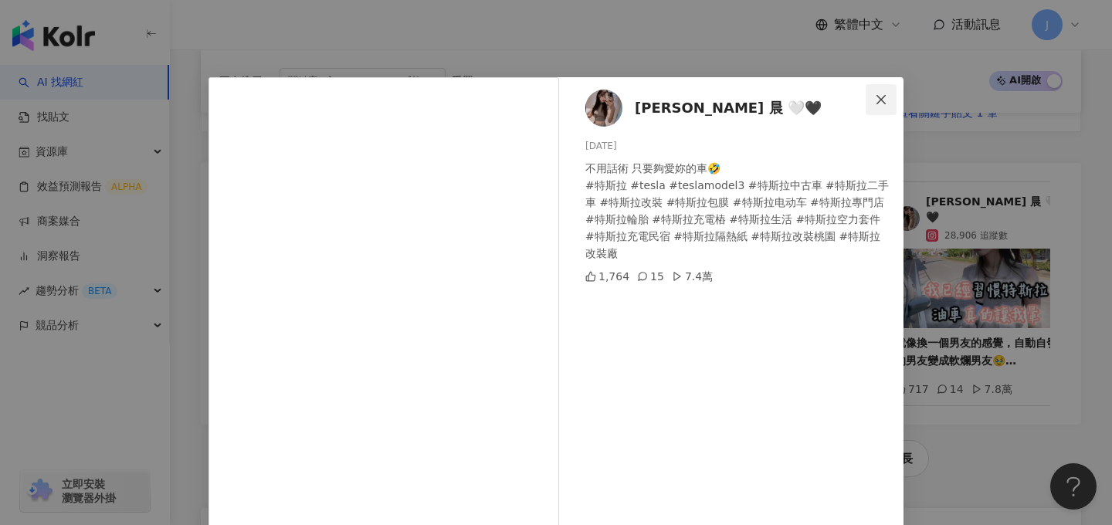
click at [882, 107] on button "Close" at bounding box center [881, 99] width 31 height 31
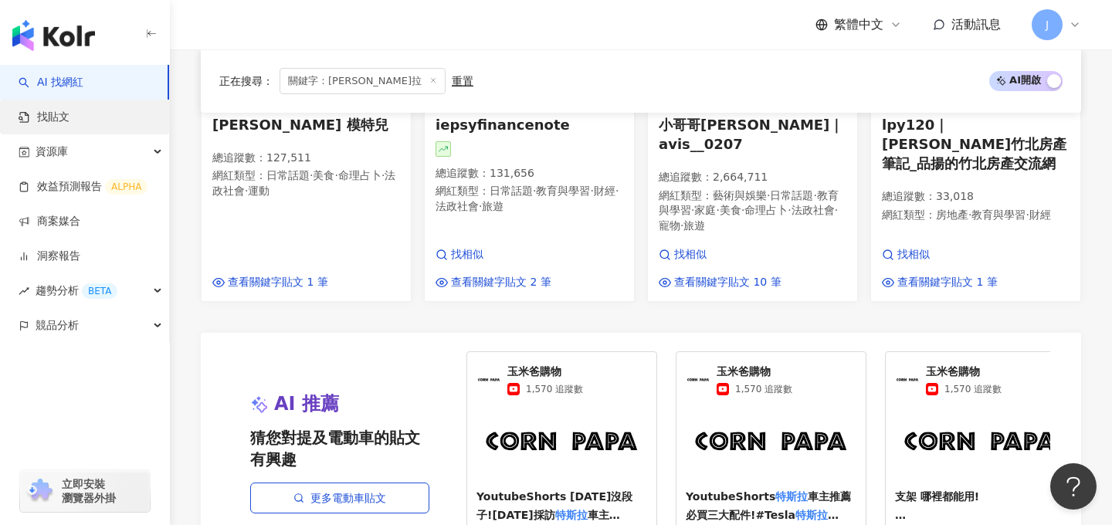
scroll to position [1684, 0]
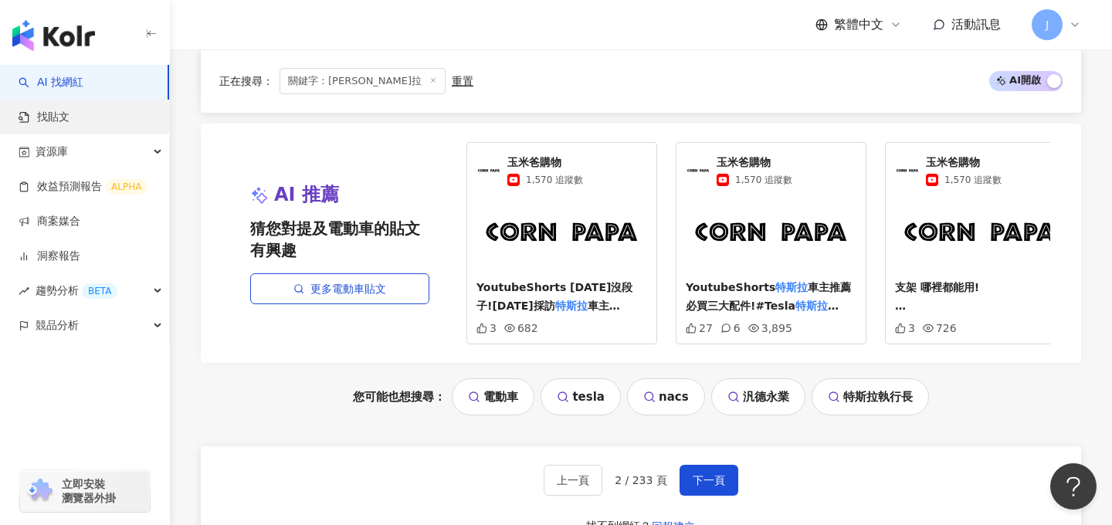
click at [69, 120] on link "找貼文" at bounding box center [44, 117] width 51 height 15
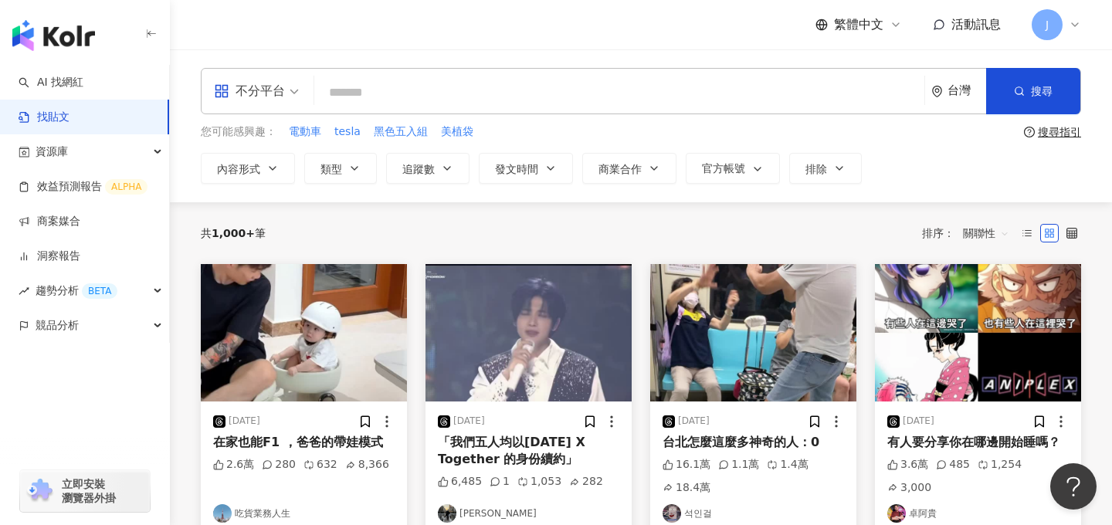
click at [117, 501] on div "立即安裝 瀏覽器外掛" at bounding box center [85, 491] width 130 height 42
